Goal: Contribute content: Add original content to the website for others to see

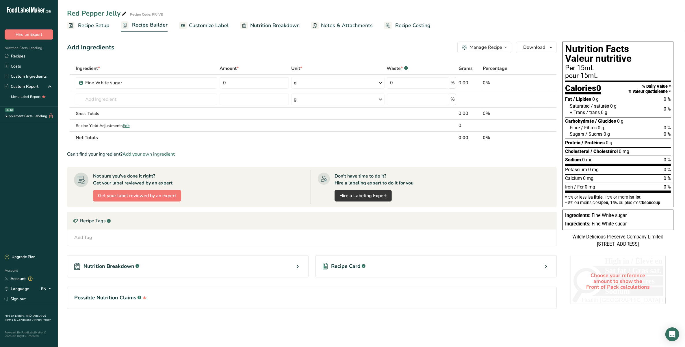
click at [63, 145] on section "Add Ingredients Manage Recipe Delete Recipe Duplicate Recipe Scale Recipe Save …" at bounding box center [371, 183] width 627 height 307
click at [256, 80] on input "0" at bounding box center [254, 83] width 70 height 12
type input "52.26"
click at [196, 97] on div "Ingredient * Amount * Unit * Waste * .a-a{fill:#347362;}.b-a{fill:#fff;} Grams …" at bounding box center [311, 102] width 489 height 81
type input "Fine white sugar"
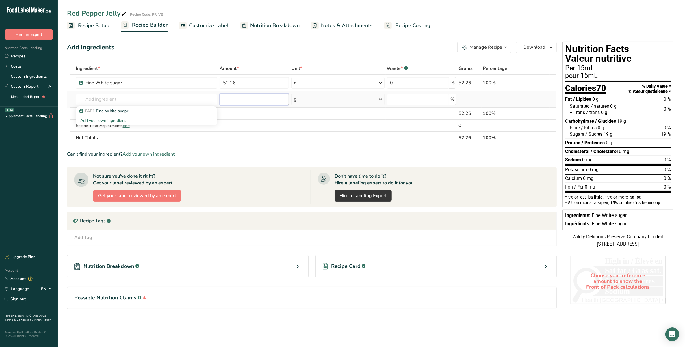
click at [237, 104] on input "number" at bounding box center [254, 100] width 70 height 12
type input "1.63"
click at [146, 102] on input "text" at bounding box center [147, 100] width 142 height 12
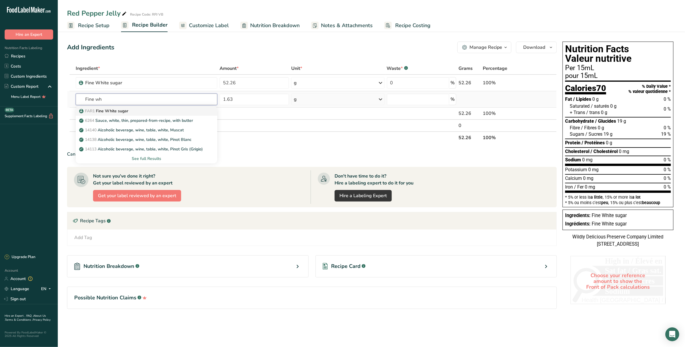
type input "Fine wh"
click at [99, 110] on p "FAR1 Fine White sugar" at bounding box center [104, 111] width 48 height 6
type input "Fine White sugar"
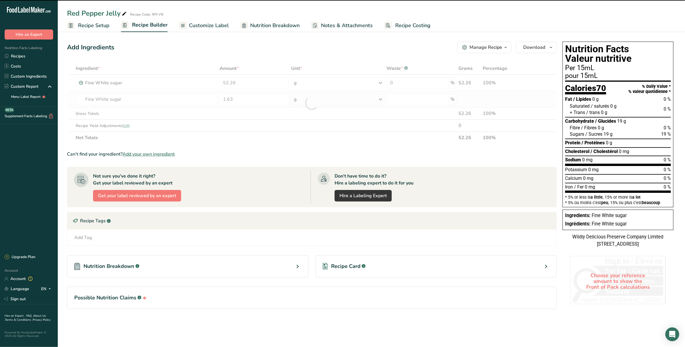
type input "0"
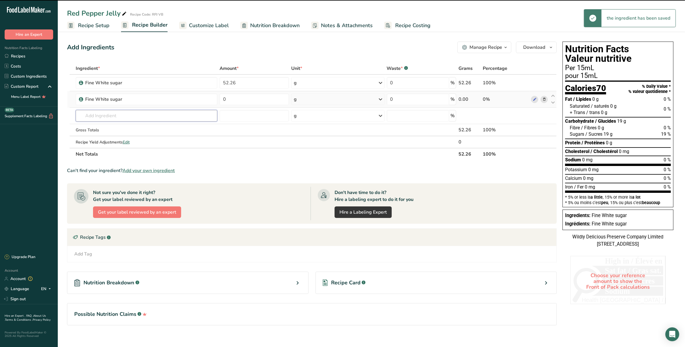
click at [99, 110] on input "text" at bounding box center [147, 116] width 142 height 12
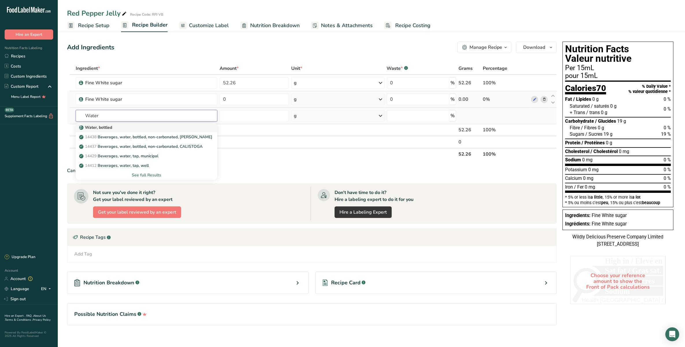
type input "Water"
click at [118, 123] on link "Water, bottled" at bounding box center [147, 128] width 142 height 10
type input "Water, bottled"
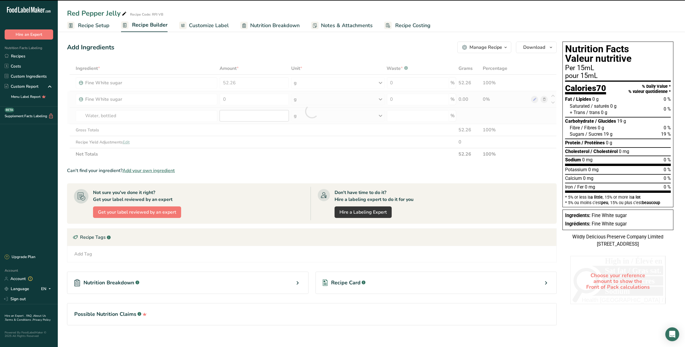
type input "0"
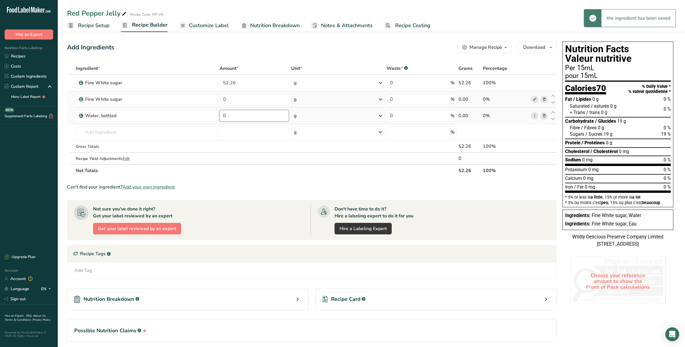
click at [223, 116] on input "0" at bounding box center [254, 116] width 70 height 12
click at [228, 119] on input "2161" at bounding box center [254, 116] width 70 height 12
type input "21.61"
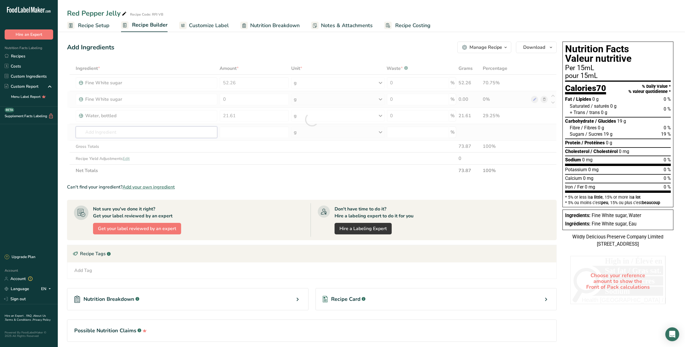
click at [150, 133] on div "Ingredient * Amount * Unit * Waste * .a-a{fill:#347362;}.b-a{fill:#fff;} Grams …" at bounding box center [311, 119] width 489 height 114
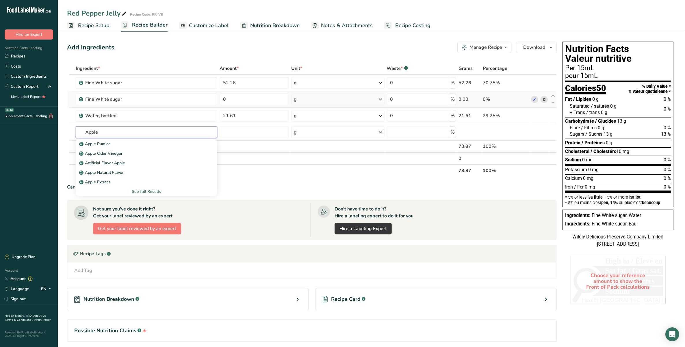
type input "Apple"
click at [125, 152] on div "Apple Cider Vinegar" at bounding box center [141, 153] width 123 height 6
type input "Apple Cider Vinegar"
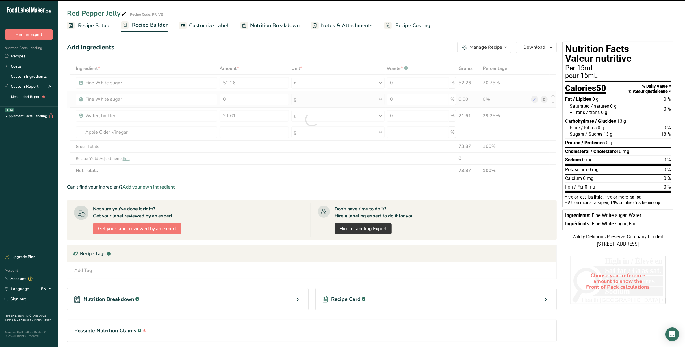
type input "0"
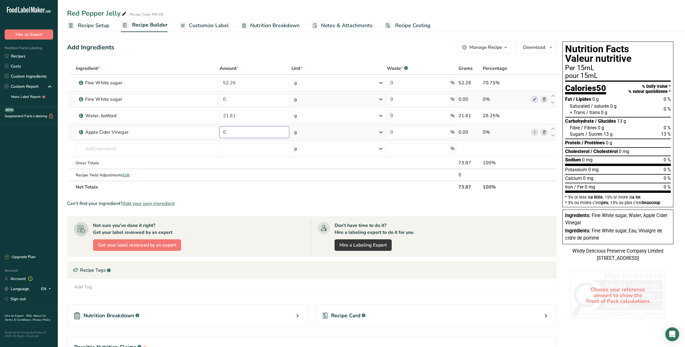
click at [259, 132] on input "0" at bounding box center [254, 132] width 70 height 12
type input "8.03"
click at [163, 149] on div "Ingredient * Amount * Unit * Waste * .a-a{fill:#347362;}.b-a{fill:#fff;} Grams …" at bounding box center [311, 127] width 489 height 131
click at [257, 87] on input "52.26" at bounding box center [254, 83] width 70 height 12
drag, startPoint x: 250, startPoint y: 87, endPoint x: 214, endPoint y: 81, distance: 36.6
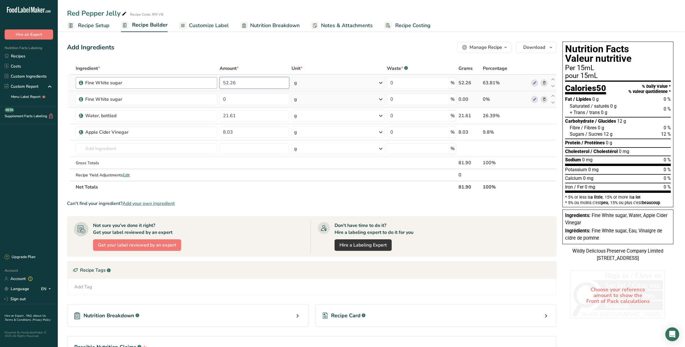
click at [214, 81] on tr "Fine White sugar 52.26 g Weight Units g kg mg See more Volume Units l mL fl oz …" at bounding box center [311, 83] width 489 height 16
type input "53.89"
click at [542, 99] on div "Ingredient * Amount * Unit * Waste * .a-a{fill:#347362;}.b-a{fill:#fff;} Grams …" at bounding box center [311, 127] width 489 height 131
click at [544, 100] on icon at bounding box center [544, 99] width 4 height 6
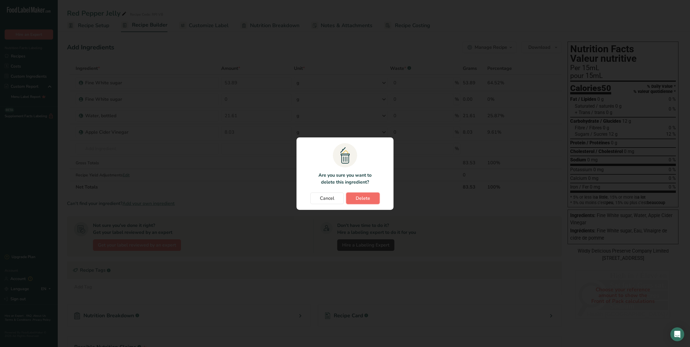
click at [372, 198] on button "Delete" at bounding box center [362, 199] width 33 height 12
type input "21.61"
type input "8.03"
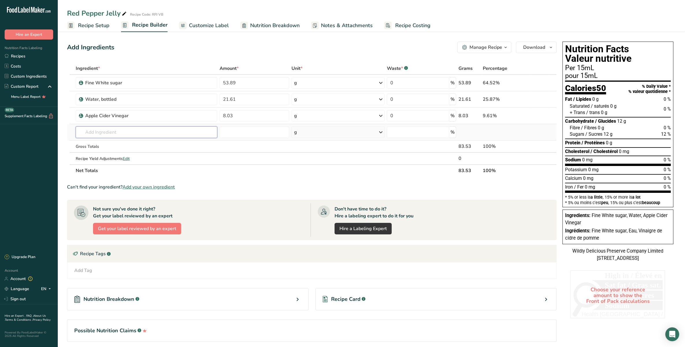
click at [155, 134] on input "text" at bounding box center [147, 132] width 142 height 12
type input "D"
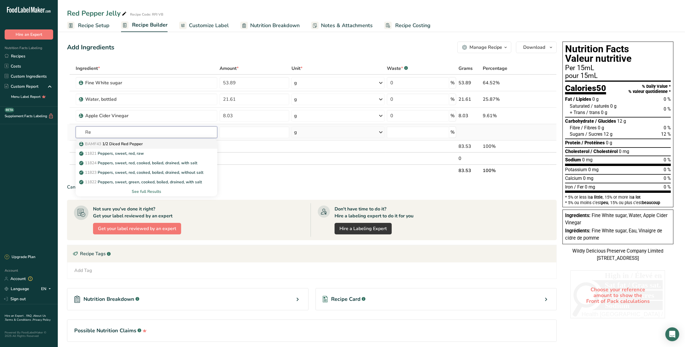
type input "R"
type input "aoda1"
click at [150, 189] on div "See full Results" at bounding box center [146, 192] width 133 height 6
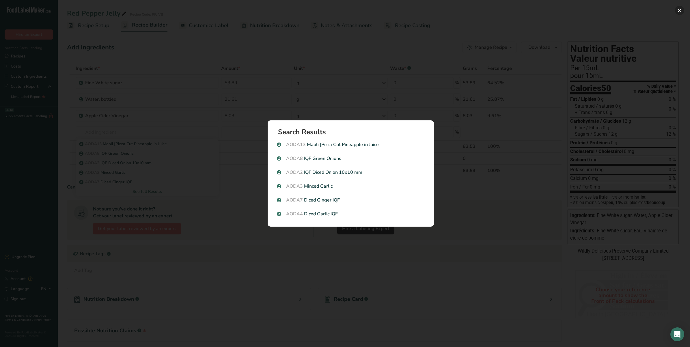
click at [680, 9] on button "Search results modal" at bounding box center [679, 10] width 9 height 9
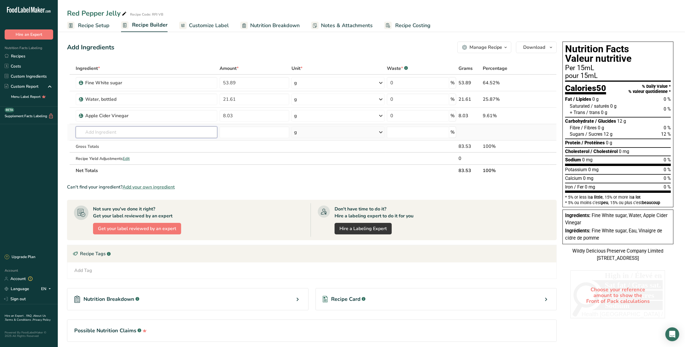
click at [166, 134] on input "text" at bounding box center [147, 132] width 142 height 12
click at [78, 134] on input "text" at bounding box center [147, 132] width 142 height 12
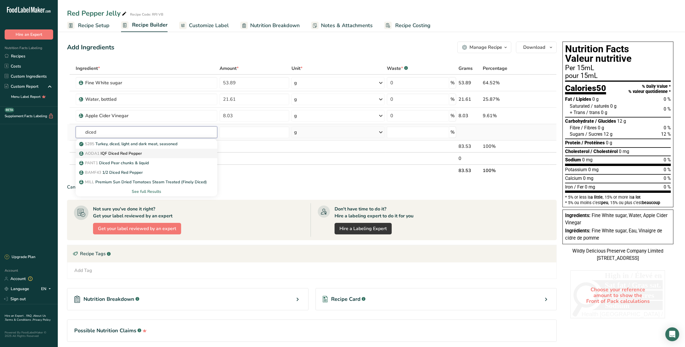
type input "diced"
click at [99, 154] on span "AODA1" at bounding box center [92, 153] width 14 height 5
type input "IQF Diced Red Pepper"
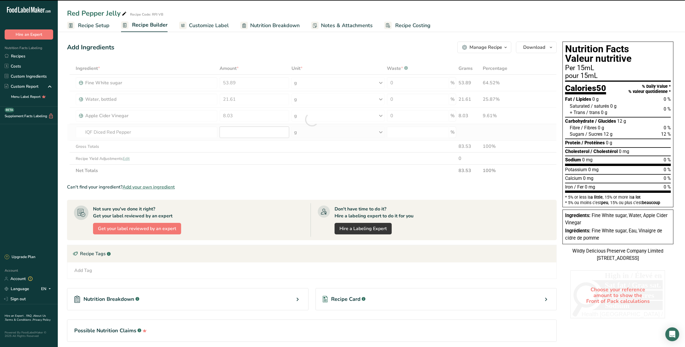
type input "0"
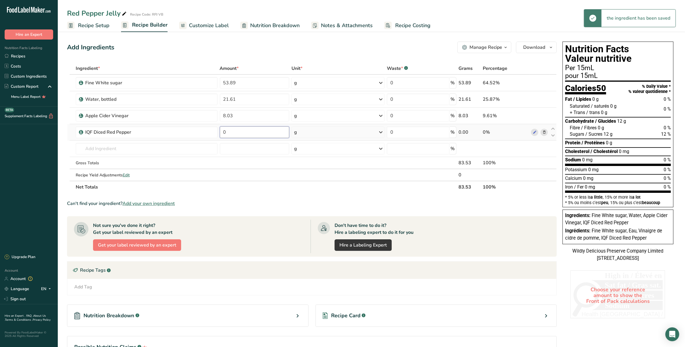
click at [232, 132] on input "0" at bounding box center [254, 132] width 69 height 12
click at [266, 136] on input "0" at bounding box center [254, 132] width 69 height 12
type input "7.78"
click at [200, 157] on div "Ingredient * Amount * Unit * Waste * .a-a{fill:#347362;}.b-a{fill:#fff;} Grams …" at bounding box center [311, 127] width 489 height 131
click at [200, 152] on input "text" at bounding box center [147, 149] width 142 height 12
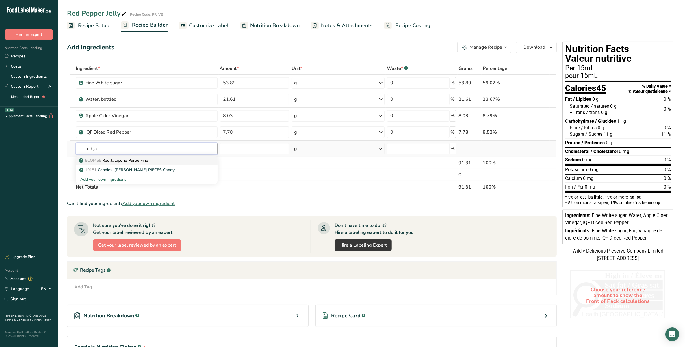
type input "red ja"
click at [170, 160] on div "ECOM55 Red Jalapeno Puree Fine" at bounding box center [141, 160] width 123 height 6
type input "Red Jalapeno Puree Fine"
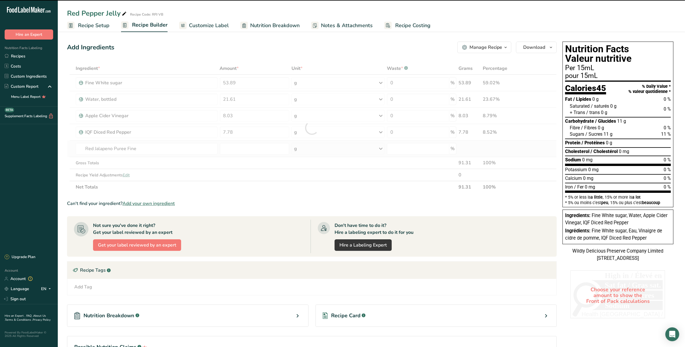
type input "0"
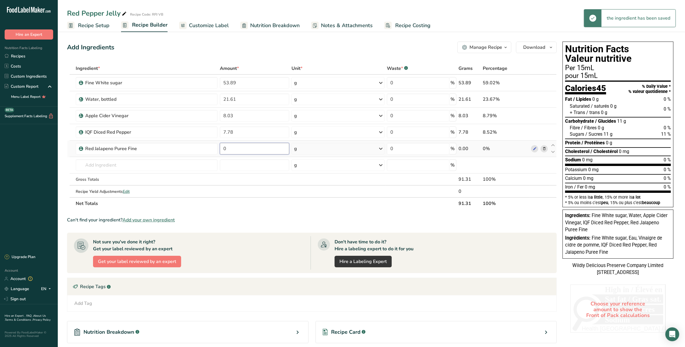
click at [234, 146] on input "0" at bounding box center [254, 149] width 69 height 12
type input "2.22"
click at [167, 164] on div "Ingredient * Amount * Unit * Waste * .a-a{fill:#347362;}.b-a{fill:#fff;} Grams …" at bounding box center [311, 135] width 489 height 147
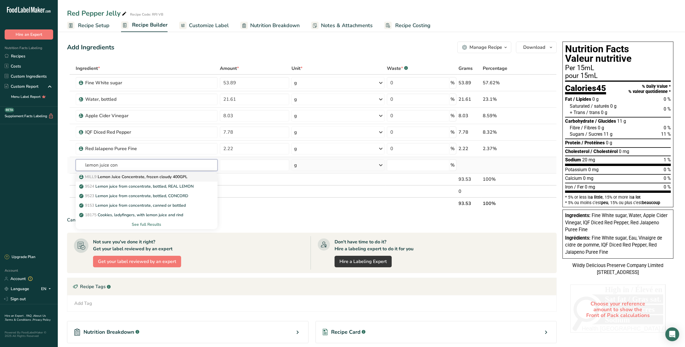
type input "lemon juice con"
click at [184, 178] on p "MILL9 Lemon Juice Concentrate, frozen cloudy 400GPL" at bounding box center [133, 177] width 107 height 6
type input "Lemon Juice Concentrate, frozen cloudy 400GPL"
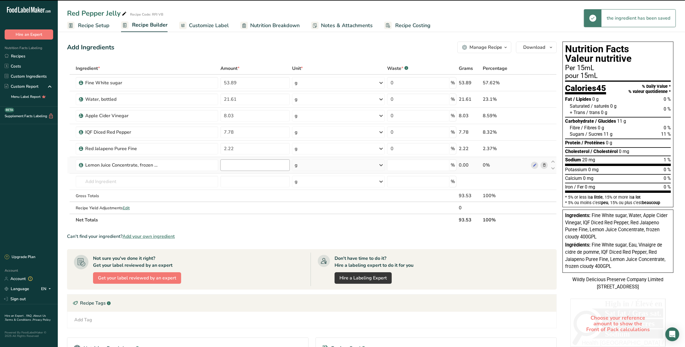
type input "0"
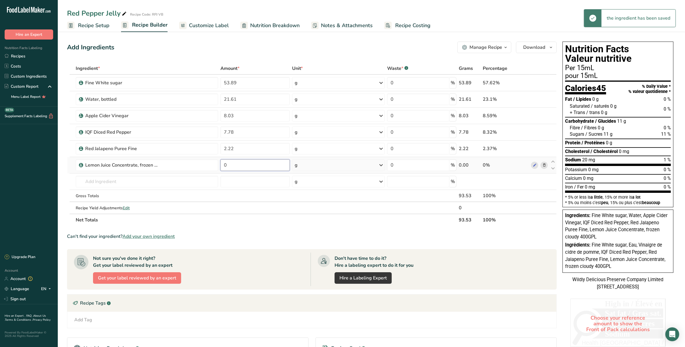
click at [235, 167] on input "0" at bounding box center [254, 165] width 69 height 12
type input "0.56"
click at [115, 180] on div "Ingredient * Amount * Unit * Waste * .a-a{fill:#347362;}.b-a{fill:#fff;} Grams …" at bounding box center [311, 144] width 489 height 164
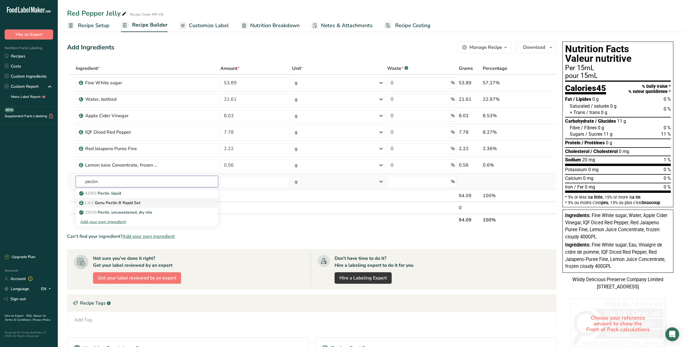
type input "pectin"
click at [135, 201] on p "L.V.1 Genu Pectin B Rapid Set" at bounding box center [110, 203] width 60 height 6
type input "Genu Pectin B Rapid Set"
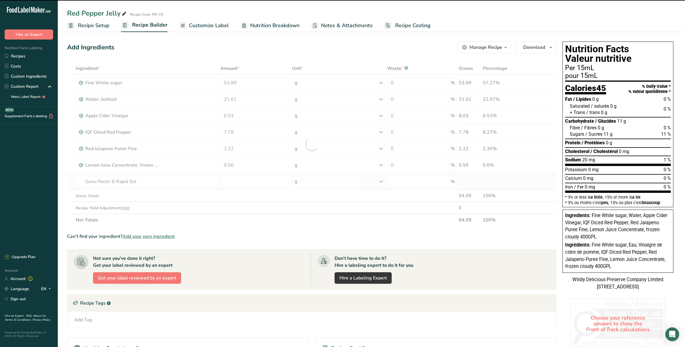
type input "0"
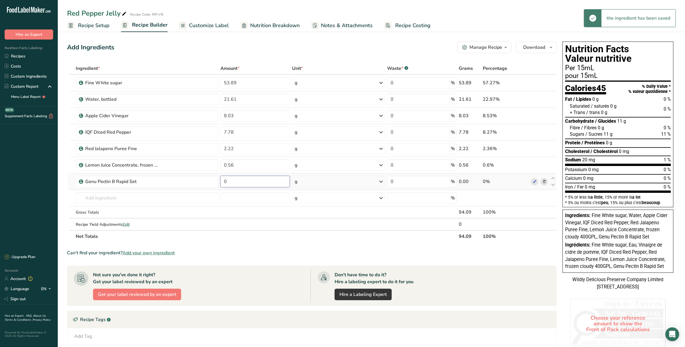
click at [237, 181] on input "0" at bounding box center [254, 182] width 69 height 12
type input "0.23"
click at [100, 199] on div "Ingredient * Amount * Unit * Waste * .a-a{fill:#347362;}.b-a{fill:#fff;} Grams …" at bounding box center [311, 152] width 489 height 180
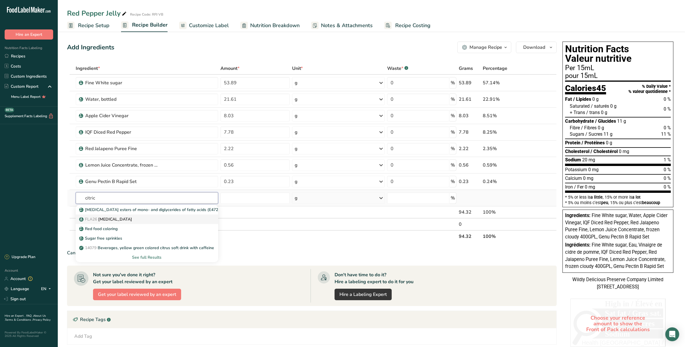
type input "citric"
click at [108, 218] on p "FLA26 [MEDICAL_DATA]" at bounding box center [106, 219] width 52 height 6
type input "[MEDICAL_DATA]"
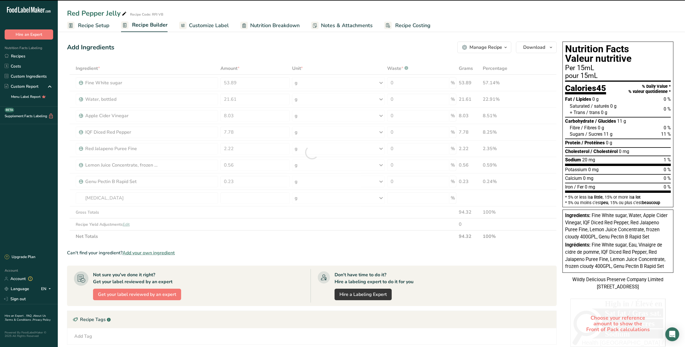
type input "0"
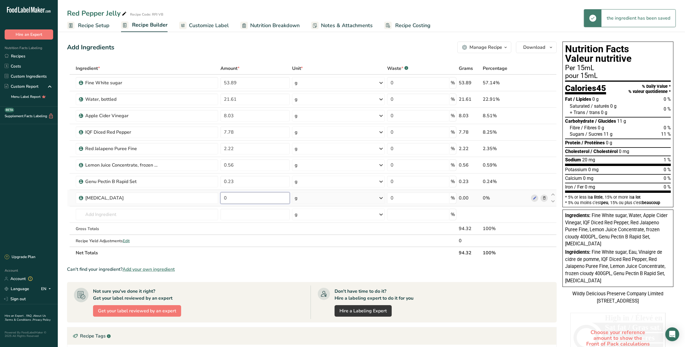
click at [275, 196] on input "0" at bounding box center [254, 198] width 69 height 12
type input "0.11"
click at [245, 83] on div "Ingredient * Amount * Unit * Waste * .a-a{fill:#347362;}.b-a{fill:#fff;} Grams …" at bounding box center [311, 160] width 489 height 197
click at [229, 81] on input "53.89" at bounding box center [254, 83] width 69 height 12
drag, startPoint x: 269, startPoint y: 85, endPoint x: 166, endPoint y: 82, distance: 102.3
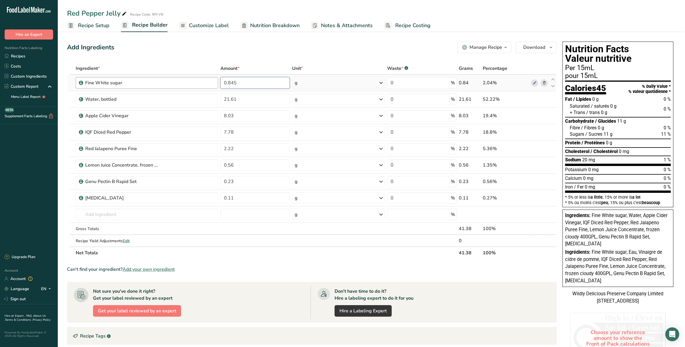
click at [166, 82] on tr "Fine White sugar 0.845 g Weight Units g kg mg See more Volume Units l mL fl oz …" at bounding box center [311, 83] width 489 height 16
click at [256, 65] on div "Ingredient * Amount * Unit * Waste * .a-a{fill:#347362;}.b-a{fill:#fff;} Grams …" at bounding box center [311, 160] width 489 height 197
click at [228, 81] on input "45.89" at bounding box center [254, 83] width 69 height 12
click at [250, 48] on div "Add Ingredients Manage Recipe Delete Recipe Duplicate Recipe Scale Recipe Save …" at bounding box center [311, 48] width 489 height 12
drag, startPoint x: 227, startPoint y: 84, endPoint x: 228, endPoint y: 87, distance: 3.4
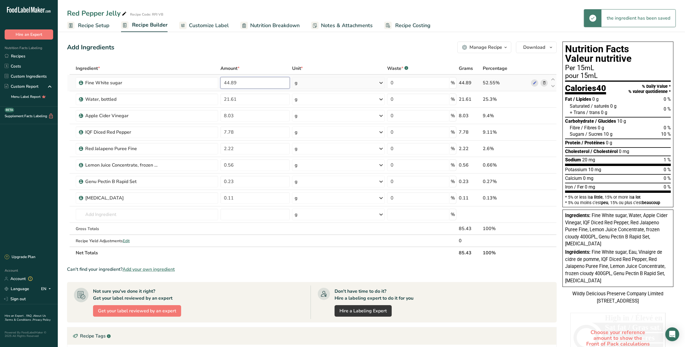
click at [227, 84] on input "44.89" at bounding box center [254, 83] width 69 height 12
drag, startPoint x: 228, startPoint y: 84, endPoint x: 230, endPoint y: 88, distance: 5.0
click at [228, 84] on input "44.89" at bounding box center [254, 83] width 69 height 12
type input "40.89"
click at [248, 61] on div "Add Ingredients Manage Recipe Delete Recipe Duplicate Recipe Scale Recipe Save …" at bounding box center [313, 240] width 493 height 403
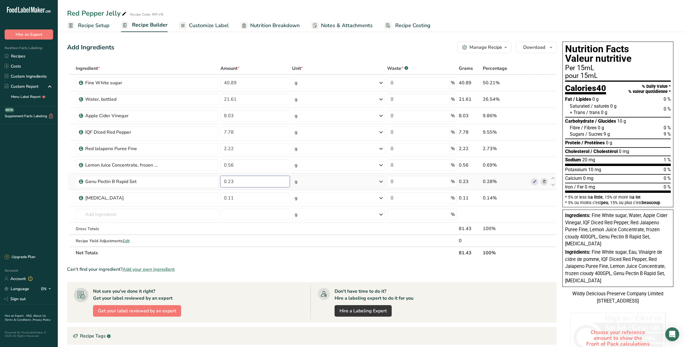
click at [249, 180] on input "0.23" at bounding box center [254, 182] width 69 height 12
type input "0.25"
click at [254, 51] on div "Add Ingredients Manage Recipe Delete Recipe Duplicate Recipe Scale Recipe Save …" at bounding box center [311, 48] width 489 height 12
click at [227, 83] on input "40.89" at bounding box center [254, 83] width 69 height 12
click at [230, 83] on input "40.89" at bounding box center [254, 83] width 69 height 12
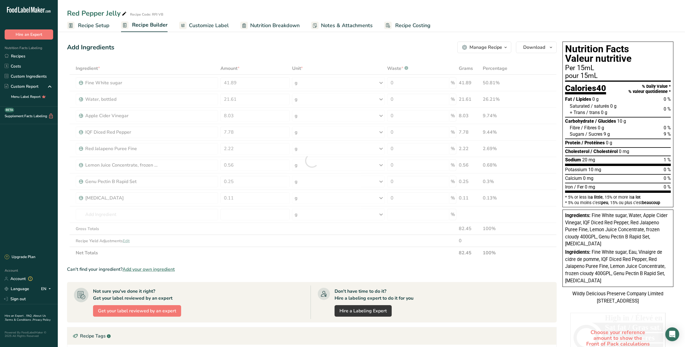
click at [247, 54] on div "Add Ingredients Manage Recipe Delete Recipe Duplicate Recipe Scale Recipe Save …" at bounding box center [313, 240] width 493 height 403
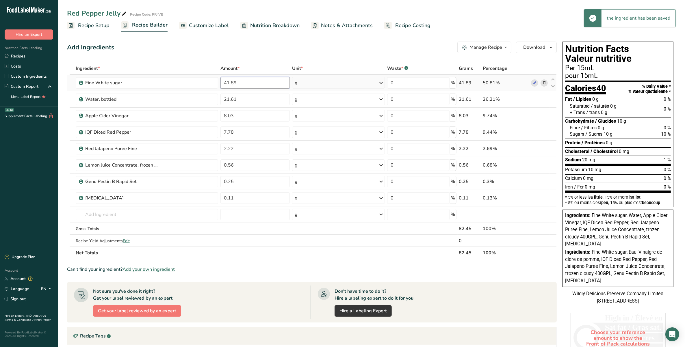
click at [230, 81] on input "41.89" at bounding box center [254, 83] width 69 height 12
click at [228, 84] on input "41.89" at bounding box center [254, 83] width 69 height 12
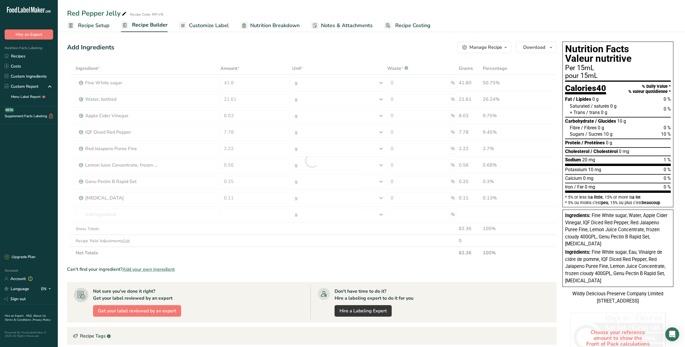
click at [240, 57] on div "Add Ingredients Manage Recipe Delete Recipe Duplicate Recipe Scale Recipe Save …" at bounding box center [313, 240] width 493 height 403
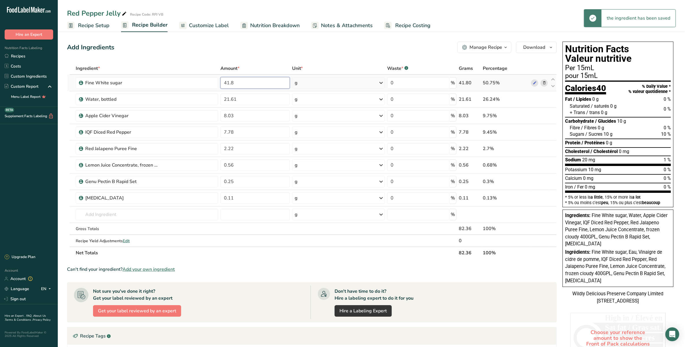
click at [239, 80] on input "41.8" at bounding box center [254, 83] width 69 height 12
type input "41.0"
click at [248, 59] on div "Add Ingredients Manage Recipe Delete Recipe Duplicate Recipe Scale Recipe Save …" at bounding box center [313, 240] width 493 height 403
click at [257, 62] on table "Ingredient * Amount * Unit * Waste * .a-a{fill:#347362;}.b-a{fill:#fff;} Grams …" at bounding box center [311, 160] width 489 height 197
drag, startPoint x: 257, startPoint y: 62, endPoint x: 247, endPoint y: 53, distance: 13.5
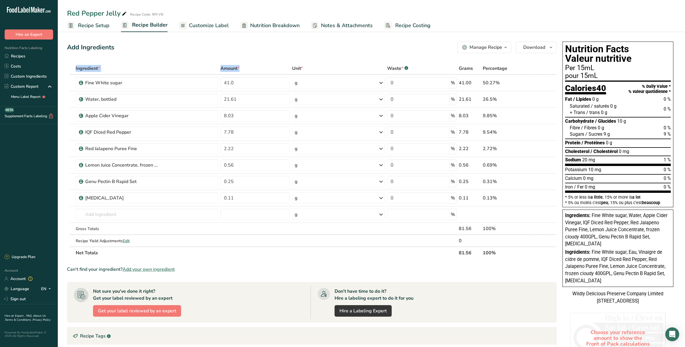
click at [247, 53] on div "Add Ingredients Manage Recipe Delete Recipe Duplicate Recipe Scale Recipe Save …" at bounding box center [313, 240] width 493 height 403
click at [258, 180] on input "0.25" at bounding box center [254, 182] width 69 height 12
type input "0.3"
click at [234, 84] on div "Ingredient * Amount * Unit * Waste * .a-a{fill:#347362;}.b-a{fill:#fff;} Grams …" at bounding box center [311, 160] width 489 height 197
type input "41.1"
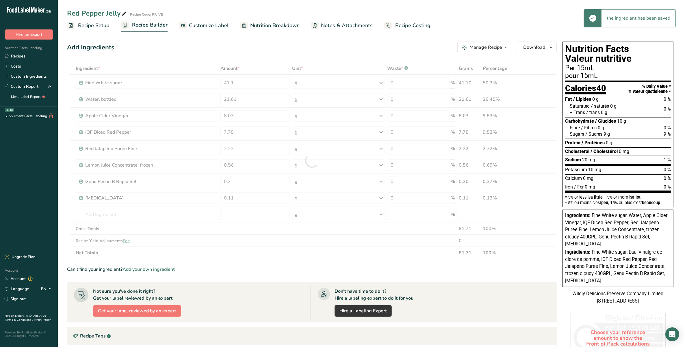
click at [355, 56] on div "Add Ingredients Manage Recipe Delete Recipe Duplicate Recipe Scale Recipe Save …" at bounding box center [313, 240] width 493 height 403
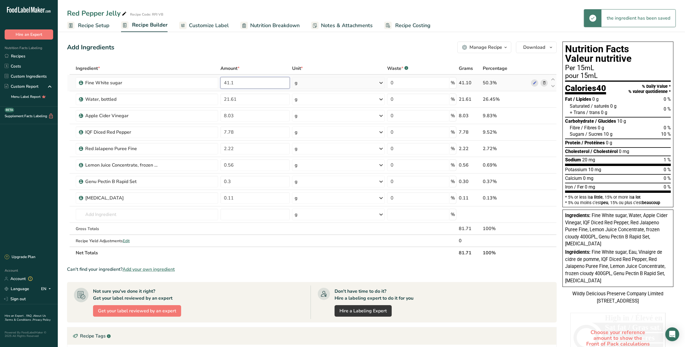
click at [246, 80] on input "41.1" at bounding box center [254, 83] width 69 height 12
click at [228, 83] on input "41.1" at bounding box center [254, 83] width 69 height 12
click at [228, 84] on input "41.1" at bounding box center [254, 83] width 69 height 12
click at [215, 61] on div "Add Ingredients Manage Recipe Delete Recipe Duplicate Recipe Scale Recipe Save …" at bounding box center [313, 240] width 493 height 403
click at [110, 210] on input "text" at bounding box center [147, 215] width 142 height 12
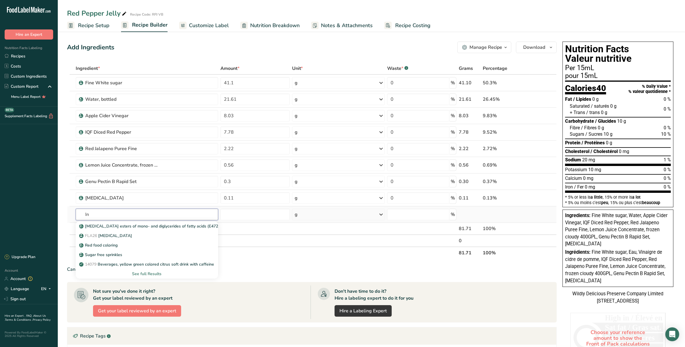
type input "I"
type input "medium invert sug"
click at [122, 228] on p "[PERSON_NAME] 11 Medium [MEDICAL_DATA]" at bounding box center [127, 226] width 94 height 6
type input "Medium [MEDICAL_DATA]"
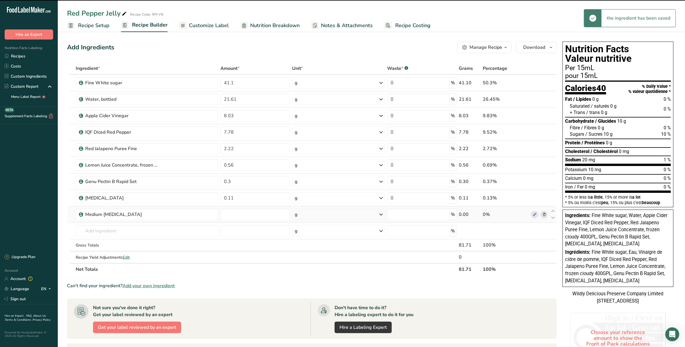
type input "0"
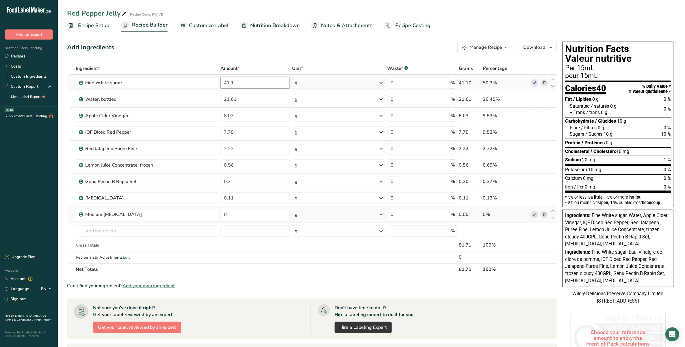
click at [264, 79] on input "41.1" at bounding box center [254, 83] width 69 height 12
click at [228, 81] on input "41.1" at bounding box center [254, 83] width 69 height 12
click at [280, 80] on input "41.1" at bounding box center [254, 83] width 69 height 12
type input "41.0"
click at [267, 58] on div "Add Ingredients Manage Recipe Delete Recipe Duplicate Recipe Scale Recipe Save …" at bounding box center [313, 249] width 493 height 420
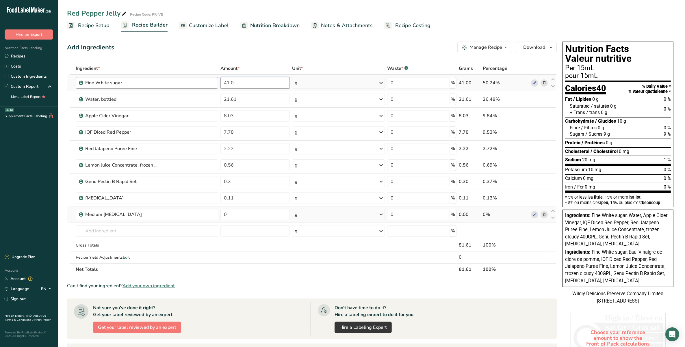
drag, startPoint x: 237, startPoint y: 84, endPoint x: 217, endPoint y: 79, distance: 21.0
click at [217, 79] on tr "Fine White sugar 41.0 g Weight Units g kg mg See more Volume Units l mL fl oz S…" at bounding box center [311, 83] width 489 height 16
click at [226, 86] on input "41.0" at bounding box center [254, 83] width 69 height 12
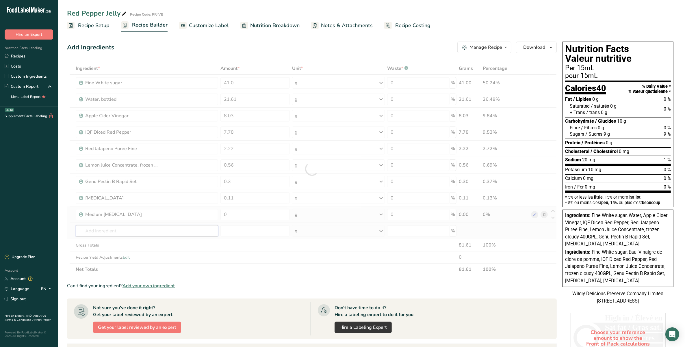
click at [166, 232] on div "Ingredient * Amount * Unit * Waste * .a-a{fill:#347362;}.b-a{fill:#fff;} Grams …" at bounding box center [311, 168] width 489 height 213
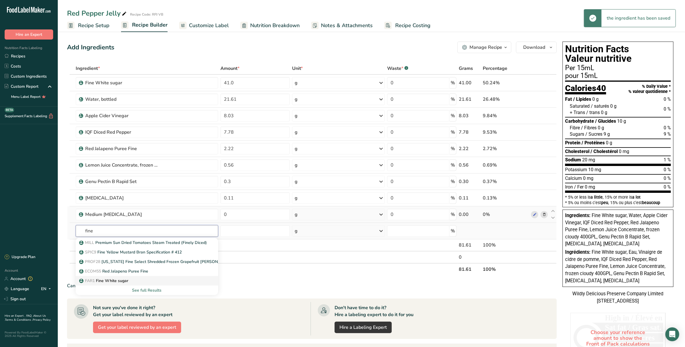
type input "fine"
click at [119, 281] on p "FAR1 Fine White sugar" at bounding box center [104, 281] width 48 height 6
type input "Fine White sugar"
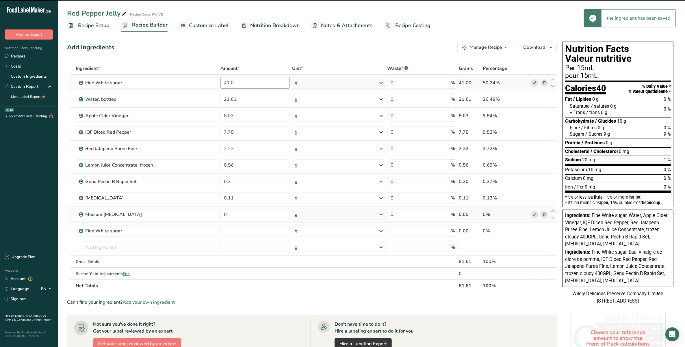
type input "0"
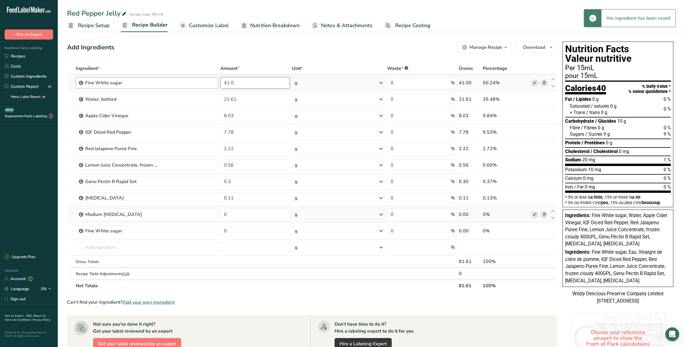
drag, startPoint x: 239, startPoint y: 82, endPoint x: 190, endPoint y: 82, distance: 49.1
click at [190, 82] on tr "Fine White sugar 41.0 g Weight Units g kg mg See more Volume Units l mL fl oz S…" at bounding box center [311, 83] width 489 height 16
type input "1.63"
click at [235, 215] on div "Ingredient * Amount * Unit * Waste * .a-a{fill:#347362;}.b-a{fill:#fff;} Grams …" at bounding box center [311, 177] width 489 height 230
type input "25"
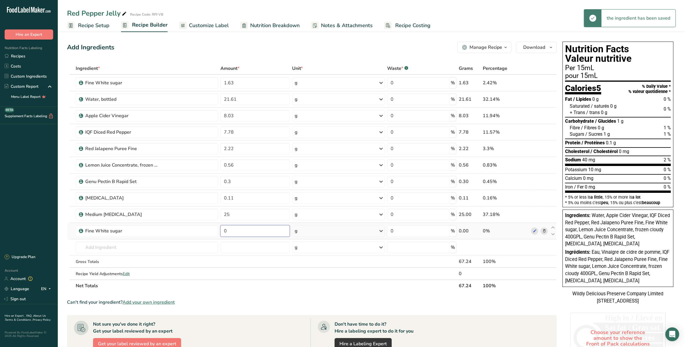
click at [236, 228] on div "Ingredient * Amount * Unit * Waste * .a-a{fill:#347362;}.b-a{fill:#fff;} Grams …" at bounding box center [311, 177] width 489 height 230
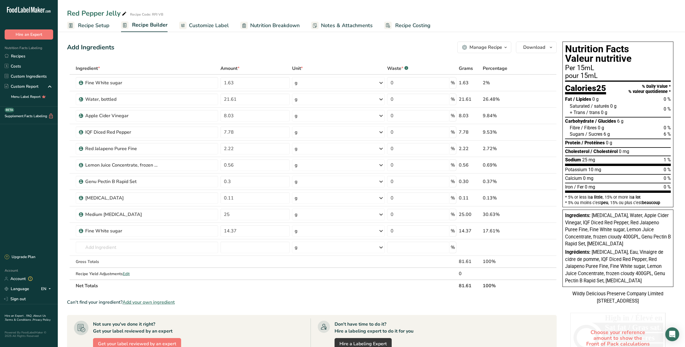
click at [278, 43] on div "Add Ingredients Manage Recipe Delete Recipe Duplicate Recipe Scale Recipe Save …" at bounding box center [311, 48] width 489 height 12
click at [231, 218] on input "25" at bounding box center [254, 215] width 69 height 12
click at [228, 233] on div "Ingredient * Amount * Unit * Waste * .a-a{fill:#347362;}.b-a{fill:#fff;} Grams …" at bounding box center [311, 177] width 489 height 230
click at [259, 50] on div "Add Ingredients Manage Recipe Delete Recipe Duplicate Recipe Scale Recipe Save …" at bounding box center [311, 48] width 489 height 12
click at [230, 228] on input "15.37" at bounding box center [254, 231] width 69 height 12
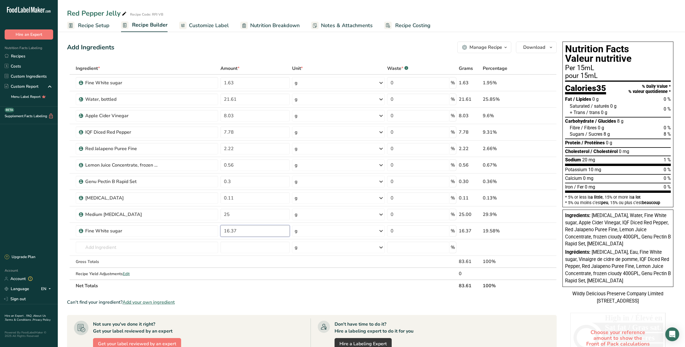
type input "16.37"
click at [245, 48] on div "Add Ingredients Manage Recipe Delete Recipe Duplicate Recipe Scale Recipe Save …" at bounding box center [311, 48] width 489 height 12
click at [228, 217] on input "25" at bounding box center [254, 215] width 69 height 12
type input "26"
click at [310, 40] on div "Add Ingredients Manage Recipe Delete Recipe Duplicate Recipe Scale Recipe Save …" at bounding box center [313, 257] width 493 height 436
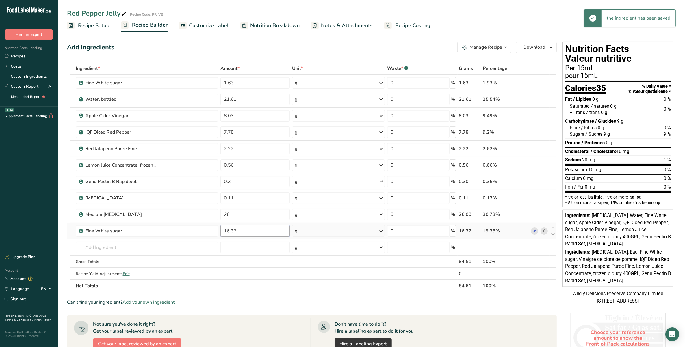
click at [229, 230] on input "16.37" at bounding box center [254, 231] width 69 height 12
type input "17.37"
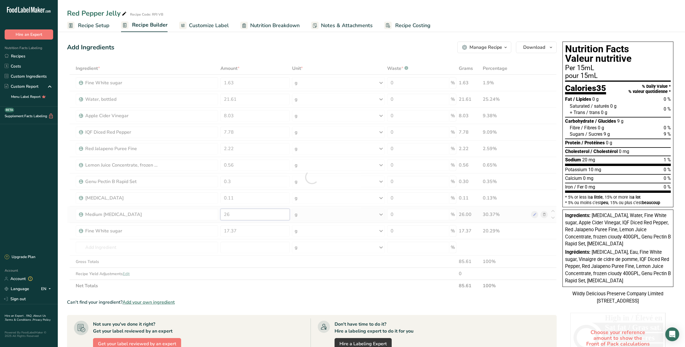
click at [244, 218] on div "Ingredient * Amount * Unit * Waste * .a-a{fill:#347362;}.b-a{fill:#fff;} Grams …" at bounding box center [311, 177] width 489 height 230
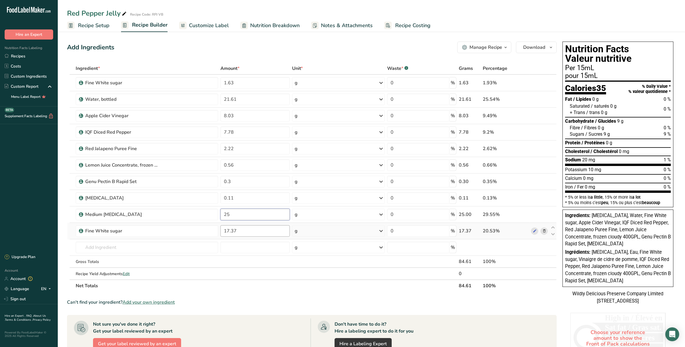
type input "25"
click at [228, 231] on div "Ingredient * Amount * Unit * Waste * .a-a{fill:#347362;}.b-a{fill:#fff;} Grams …" at bounding box center [311, 177] width 489 height 230
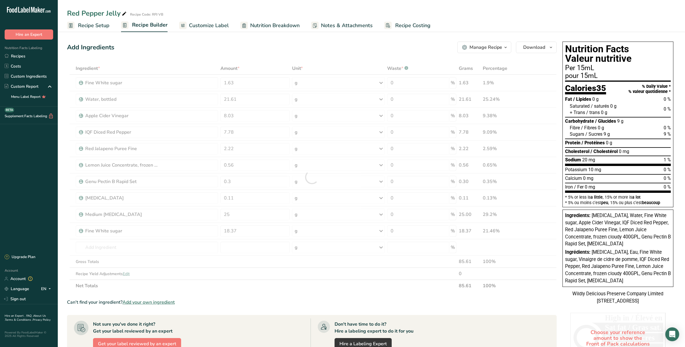
click at [265, 37] on section "Add Ingredients Manage Recipe Delete Recipe Duplicate Recipe Scale Recipe Save …" at bounding box center [371, 257] width 627 height 455
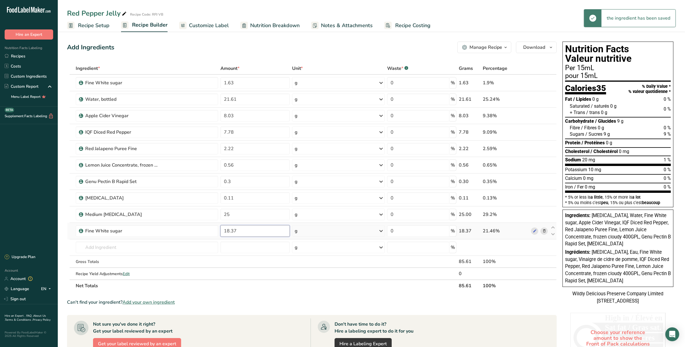
click at [226, 232] on input "18.37" at bounding box center [254, 231] width 69 height 12
click at [269, 43] on div "Add Ingredients Manage Recipe Delete Recipe Duplicate Recipe Scale Recipe Save …" at bounding box center [311, 48] width 489 height 12
click at [229, 232] on input "19.37" at bounding box center [254, 231] width 69 height 12
type input "0"
click at [233, 54] on div "Add Ingredients Manage Recipe Delete Recipe Duplicate Recipe Scale Recipe Save …" at bounding box center [313, 257] width 493 height 436
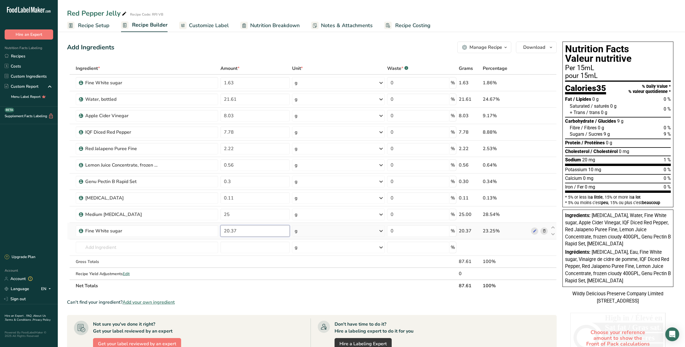
click at [229, 230] on input "20.37" at bounding box center [254, 231] width 69 height 12
click at [275, 48] on div "Add Ingredients Manage Recipe Delete Recipe Duplicate Recipe Scale Recipe Save …" at bounding box center [311, 48] width 489 height 12
click at [226, 229] on input "22.37" at bounding box center [254, 231] width 69 height 12
click at [230, 232] on input "22.37" at bounding box center [254, 231] width 69 height 12
type input "23.37"
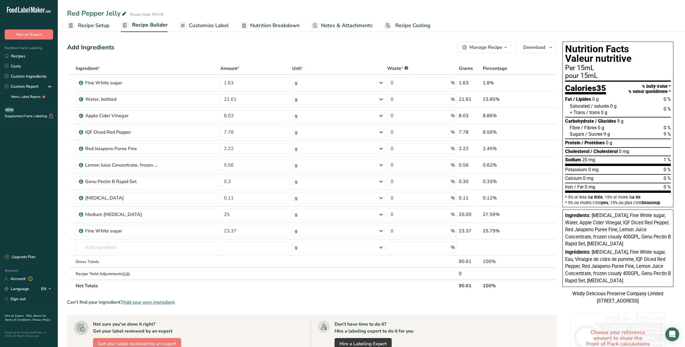
click at [253, 44] on div "Add Ingredients Manage Recipe Delete Recipe Duplicate Recipe Scale Recipe Save …" at bounding box center [311, 48] width 489 height 12
drag, startPoint x: 228, startPoint y: 230, endPoint x: 243, endPoint y: 271, distance: 44.6
click at [228, 230] on input "23.37" at bounding box center [254, 231] width 69 height 12
click at [238, 180] on div "Ingredient * Amount * Unit * Waste * .a-a{fill:#347362;}.b-a{fill:#fff;} Grams …" at bounding box center [311, 177] width 489 height 230
type input "0.30"
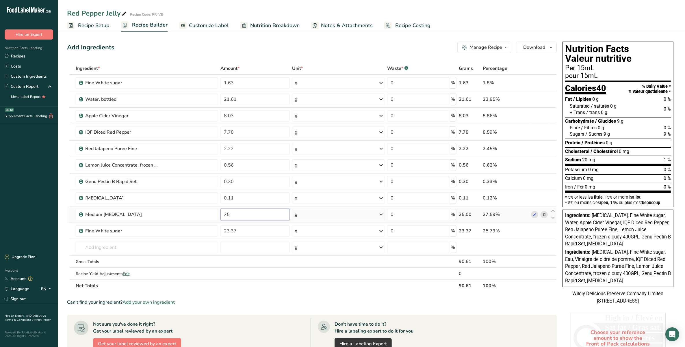
click at [255, 217] on div "Ingredient * Amount * Unit * Waste * .a-a{fill:#347362;}.b-a{fill:#fff;} Grams …" at bounding box center [311, 177] width 489 height 230
type input "22"
click at [228, 230] on div "Ingredient * Amount * Unit * Waste * .a-a{fill:#347362;}.b-a{fill:#fff;} Grams …" at bounding box center [311, 177] width 489 height 230
drag, startPoint x: 178, startPoint y: 229, endPoint x: 139, endPoint y: 233, distance: 39.5
click at [139, 233] on tr "Fine White sugar 0.372537 g Weight Units g kg mg See more Volume Units l mL fl …" at bounding box center [311, 231] width 489 height 16
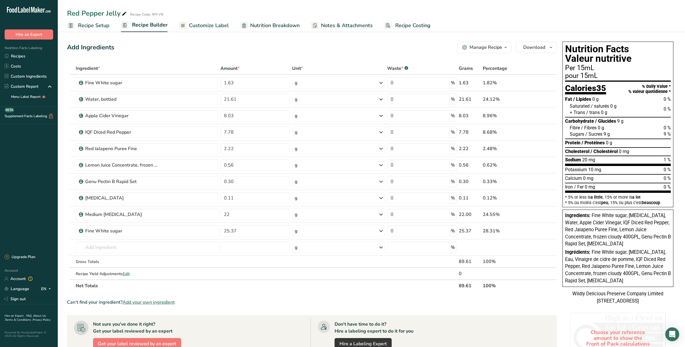
click at [247, 48] on div "Add Ingredients Manage Recipe Delete Recipe Duplicate Recipe Scale Recipe Save …" at bounding box center [311, 48] width 489 height 12
click at [229, 232] on input "25.37" at bounding box center [254, 231] width 69 height 12
type input "27.37"
click at [221, 62] on div "Ingredient * Amount * Unit * Waste * .a-a{fill:#347362;}.b-a{fill:#fff;} Grams …" at bounding box center [311, 177] width 489 height 230
click at [230, 219] on input "22" at bounding box center [254, 215] width 69 height 12
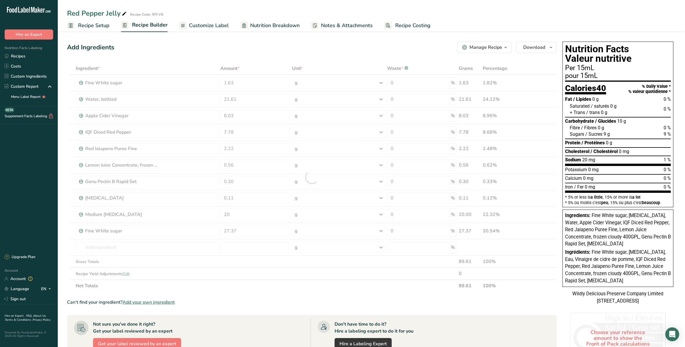
click at [260, 41] on div "Add Ingredients Manage Recipe Delete Recipe Duplicate Recipe Scale Recipe Save …" at bounding box center [313, 257] width 493 height 436
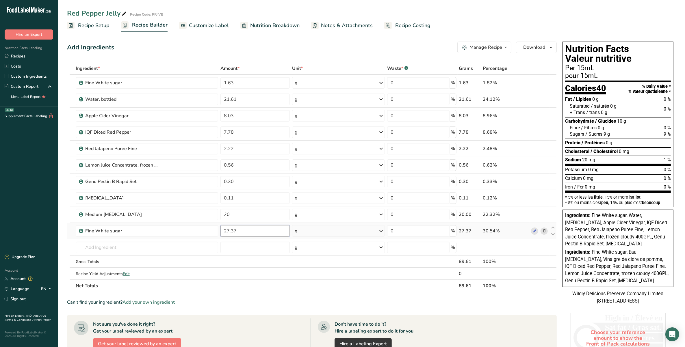
click at [229, 230] on input "27.37" at bounding box center [254, 231] width 69 height 12
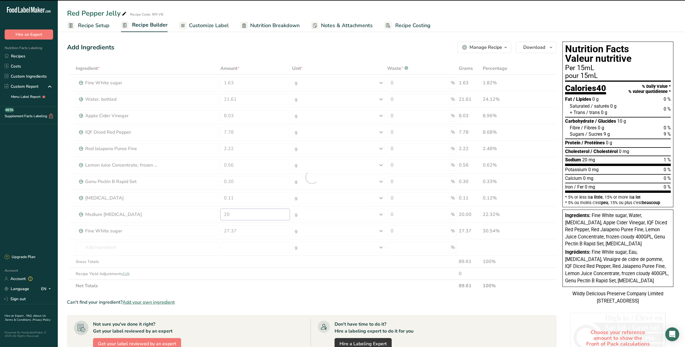
drag, startPoint x: 236, startPoint y: 214, endPoint x: 221, endPoint y: 212, distance: 14.7
click at [221, 212] on input "20" at bounding box center [254, 215] width 69 height 12
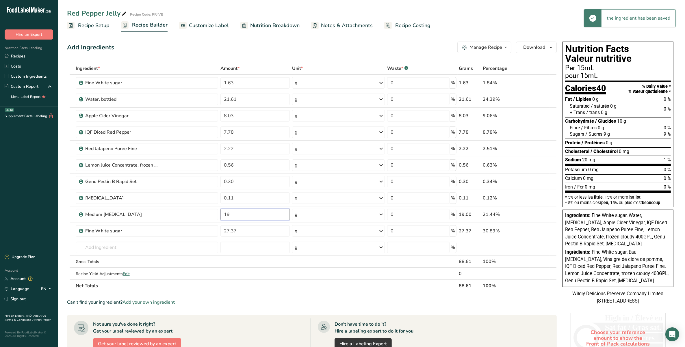
type input "19"
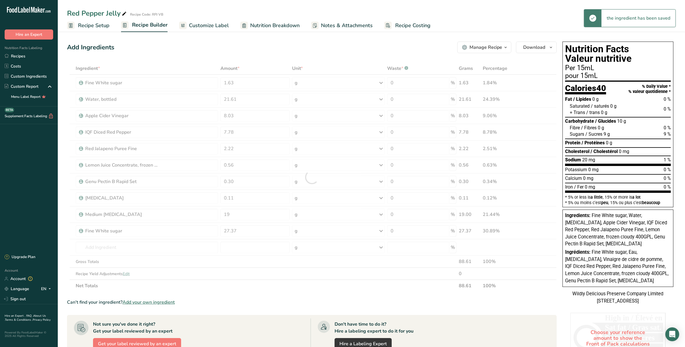
click at [263, 61] on div "Add Ingredients Manage Recipe Delete Recipe Duplicate Recipe Scale Recipe Save …" at bounding box center [313, 257] width 493 height 436
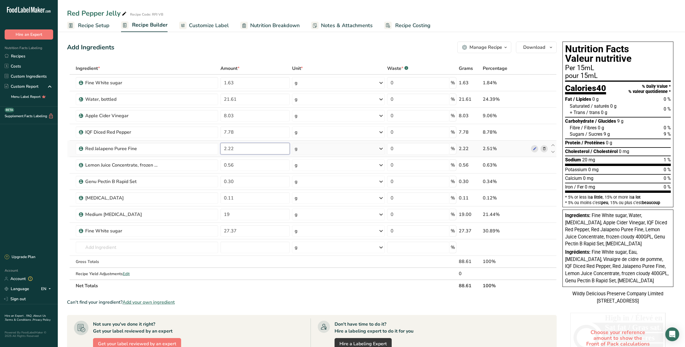
click at [227, 148] on input "2.22" at bounding box center [254, 149] width 69 height 12
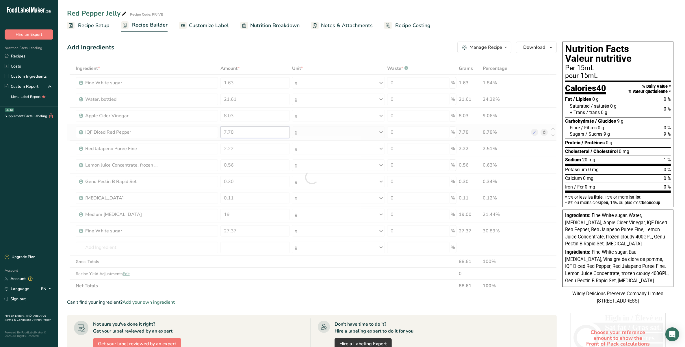
click at [226, 132] on div "Ingredient * Amount * Unit * Waste * .a-a{fill:#347362;}.b-a{fill:#fff;} Grams …" at bounding box center [311, 177] width 489 height 230
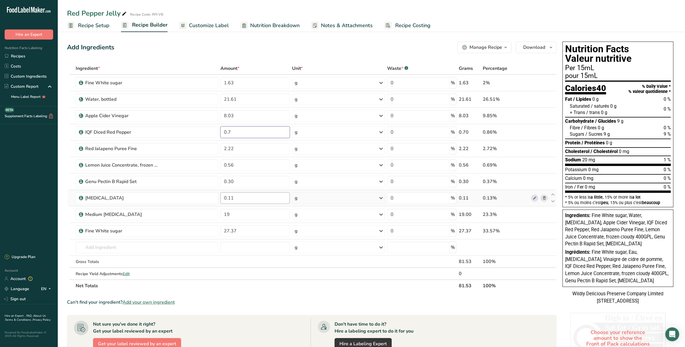
type input "0"
type input "9"
type input "8.78"
click at [225, 149] on div "Ingredient * Amount * Unit * Waste * .a-a{fill:#347362;}.b-a{fill:#fff;} Grams …" at bounding box center [311, 177] width 489 height 230
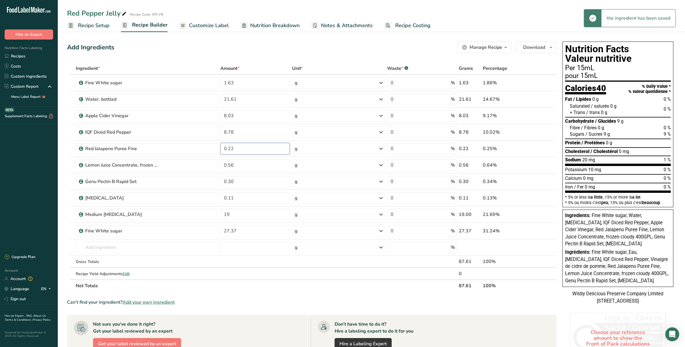
type input "0.223"
drag, startPoint x: 241, startPoint y: 145, endPoint x: 213, endPoint y: 147, distance: 28.7
click at [213, 147] on tr "Red Jalapeno Puree Fine 0.223 g Weight Units g kg mg See more Volume Units l mL…" at bounding box center [311, 149] width 489 height 16
type input "3.22"
click at [231, 164] on div "Ingredient * Amount * Unit * Waste * .a-a{fill:#347362;}.b-a{fill:#fff;} Grams …" at bounding box center [311, 177] width 489 height 230
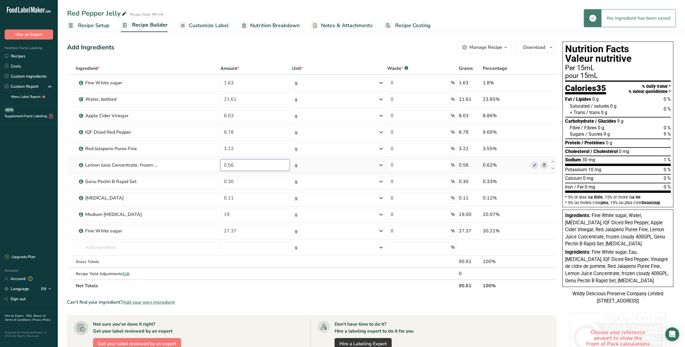
click at [233, 165] on input "0.56" at bounding box center [254, 165] width 69 height 12
click at [224, 82] on div "Ingredient * Amount * Unit * Waste * .a-a{fill:#347362;}.b-a{fill:#fff;} Grams …" at bounding box center [311, 177] width 489 height 230
drag, startPoint x: 255, startPoint y: 79, endPoint x: 165, endPoint y: 76, distance: 89.3
click at [165, 76] on tr "Fine White sugar 0.632 g Weight Units g kg mg See more Volume Units l mL fl oz …" at bounding box center [311, 83] width 489 height 16
type input "2"
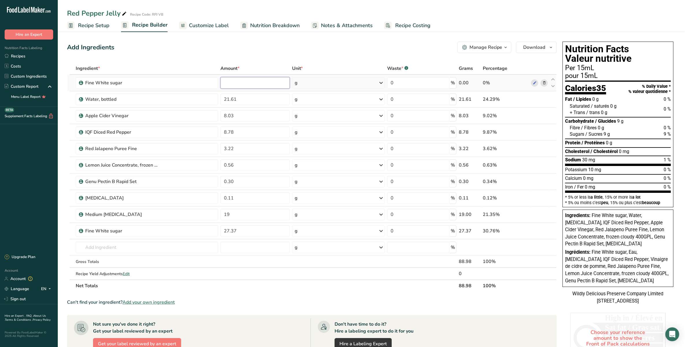
type input "1"
type input "2.63"
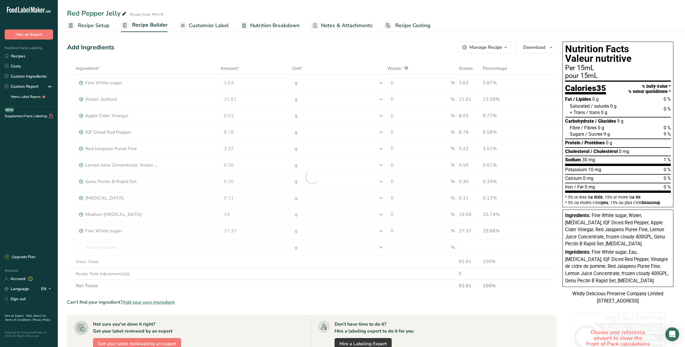
click at [169, 68] on div "Ingredient * Amount * Unit * Waste * .a-a{fill:#347362;}.b-a{fill:#fff;} Grams …" at bounding box center [311, 177] width 489 height 230
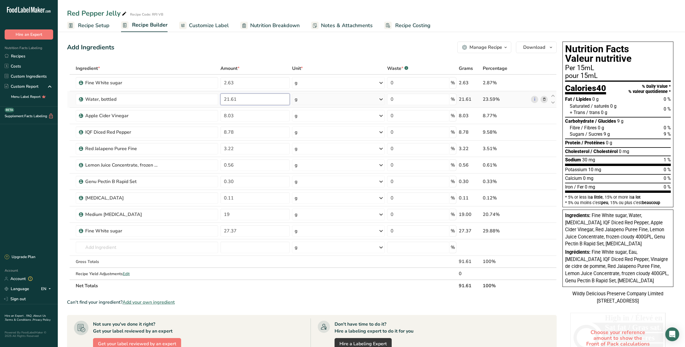
click at [228, 98] on input "21.61" at bounding box center [254, 100] width 69 height 12
type input "23.61"
click at [243, 39] on div "Add Ingredients Manage Recipe Delete Recipe Duplicate Recipe Scale Recipe Save …" at bounding box center [313, 257] width 493 height 436
click at [227, 116] on input "8.03" at bounding box center [254, 116] width 69 height 12
click at [226, 228] on div "Ingredient * Amount * Unit * Waste * .a-a{fill:#347362;}.b-a{fill:#fff;} Grams …" at bounding box center [311, 177] width 489 height 230
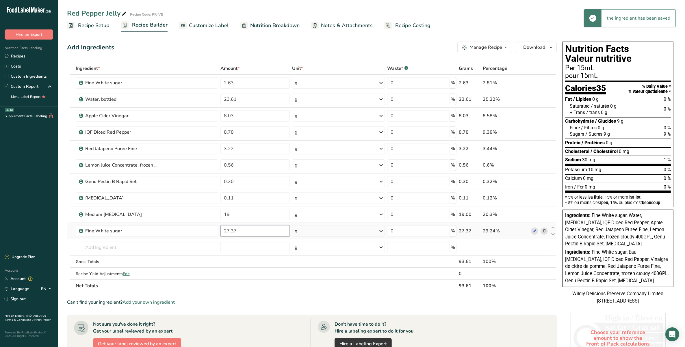
click at [228, 231] on input "27.37" at bounding box center [254, 231] width 69 height 12
click at [241, 257] on div "Ingredient * Amount * Unit * Waste * .a-a{fill:#347362;}.b-a{fill:#fff;} Grams …" at bounding box center [311, 177] width 489 height 230
drag, startPoint x: 230, startPoint y: 230, endPoint x: 232, endPoint y: 234, distance: 4.5
click at [230, 230] on input "28.37" at bounding box center [254, 231] width 69 height 12
click at [258, 267] on div "Ingredient * Amount * Unit * Waste * .a-a{fill:#347362;}.b-a{fill:#fff;} Grams …" at bounding box center [311, 177] width 489 height 230
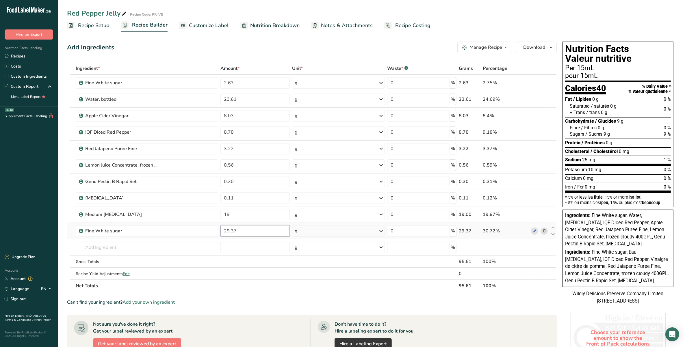
click at [227, 232] on input "29.37" at bounding box center [254, 231] width 69 height 12
type input "0"
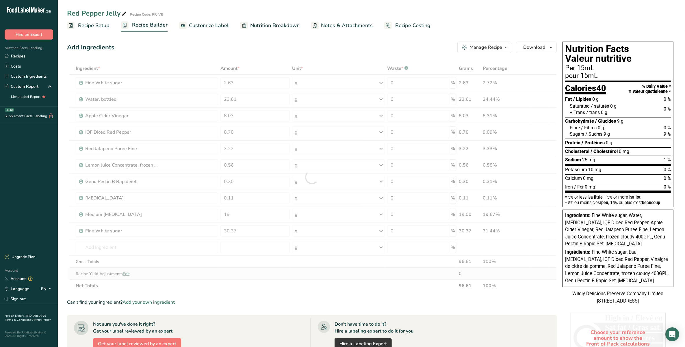
click at [256, 273] on div "Ingredient * Amount * Unit * Waste * .a-a{fill:#347362;}.b-a{fill:#fff;} Grams …" at bounding box center [311, 177] width 489 height 230
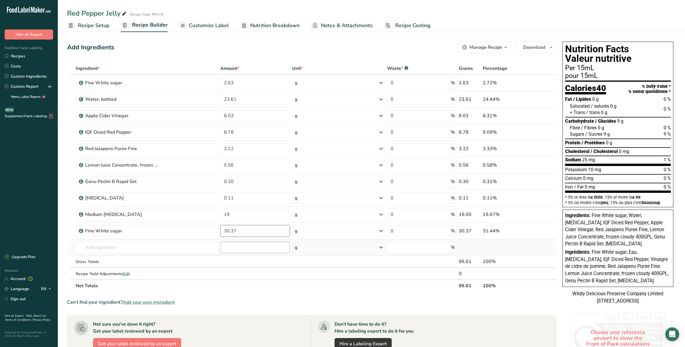
drag, startPoint x: 230, startPoint y: 232, endPoint x: 234, endPoint y: 253, distance: 21.3
click at [230, 232] on input "30.37" at bounding box center [254, 231] width 69 height 12
click at [265, 50] on div "Add Ingredients Manage Recipe Delete Recipe Duplicate Recipe Scale Recipe Save …" at bounding box center [311, 48] width 489 height 12
click at [228, 232] on input "31.37" at bounding box center [254, 231] width 69 height 12
type input "30.97"
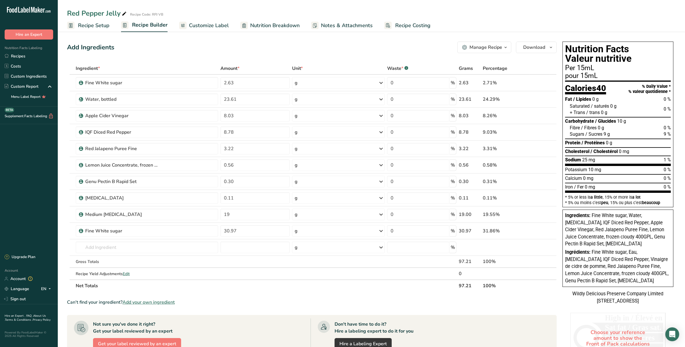
click at [294, 47] on div "Add Ingredients Manage Recipe Delete Recipe Duplicate Recipe Scale Recipe Save …" at bounding box center [311, 48] width 489 height 12
click at [230, 148] on input "3.22" at bounding box center [254, 149] width 69 height 12
type input "3.22"
click at [230, 132] on div "Ingredient * Amount * Unit * Waste * .a-a{fill:#347362;}.b-a{fill:#fff;} Grams …" at bounding box center [311, 177] width 489 height 230
type input "8.88"
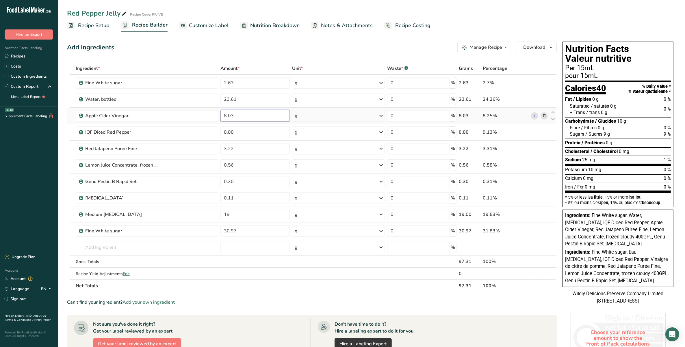
click at [225, 118] on div "Ingredient * Amount * Unit * Waste * .a-a{fill:#347362;}.b-a{fill:#fff;} Grams …" at bounding box center [311, 177] width 489 height 230
click at [230, 116] on input "8.03" at bounding box center [254, 116] width 69 height 12
click at [228, 98] on div "Ingredient * Amount * Unit * Waste * .a-a{fill:#347362;}.b-a{fill:#fff;} Grams …" at bounding box center [311, 177] width 489 height 230
click at [228, 100] on input "23.61" at bounding box center [254, 100] width 69 height 12
click at [245, 60] on div "Add Ingredients Manage Recipe Delete Recipe Duplicate Recipe Scale Recipe Save …" at bounding box center [313, 257] width 493 height 436
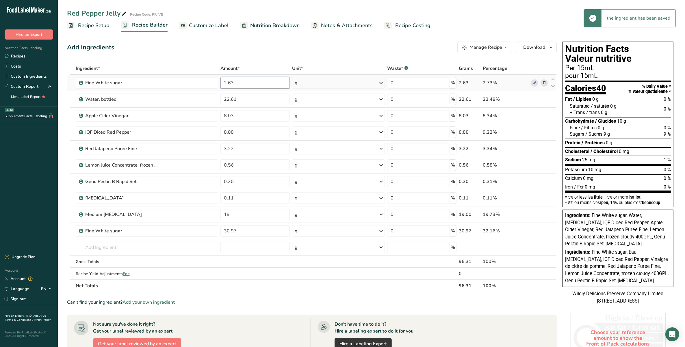
click at [226, 79] on input "2.63" at bounding box center [254, 83] width 69 height 12
click at [230, 96] on div "Ingredient * Amount * Unit * Waste * .a-a{fill:#347362;}.b-a{fill:#fff;} Grams …" at bounding box center [311, 177] width 489 height 230
click at [229, 96] on input "23.61" at bounding box center [254, 100] width 69 height 12
type input "23.61"
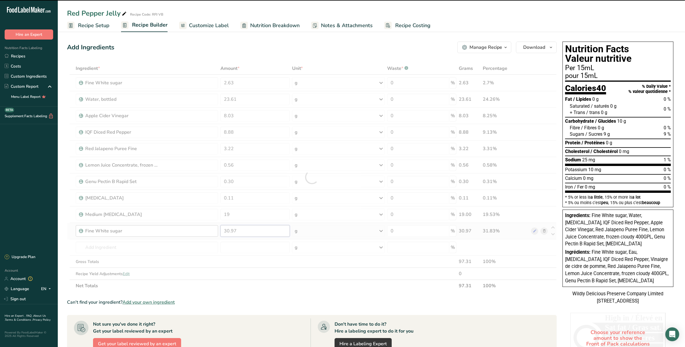
drag, startPoint x: 260, startPoint y: 232, endPoint x: 165, endPoint y: 227, distance: 95.4
click at [165, 227] on tr "Fine White sugar 30.97 g Weight Units g kg mg See more Volume Units l mL fl oz …" at bounding box center [311, 231] width 489 height 16
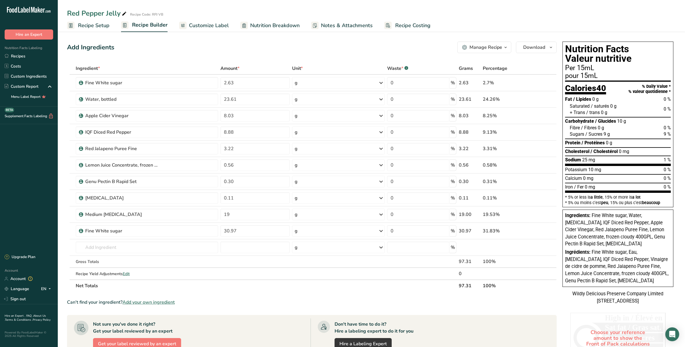
click at [200, 60] on div "Add Ingredients Manage Recipe Delete Recipe Duplicate Recipe Scale Recipe Save …" at bounding box center [313, 257] width 493 height 436
drag, startPoint x: 274, startPoint y: 233, endPoint x: 124, endPoint y: 230, distance: 150.2
click at [124, 230] on tr "Fine White sugar 30.97 g Weight Units g kg mg See more Volume Units l mL fl oz …" at bounding box center [311, 231] width 489 height 16
type input "31.83"
click at [432, 48] on div "Add Ingredients Manage Recipe Delete Recipe Duplicate Recipe Scale Recipe Save …" at bounding box center [311, 48] width 489 height 12
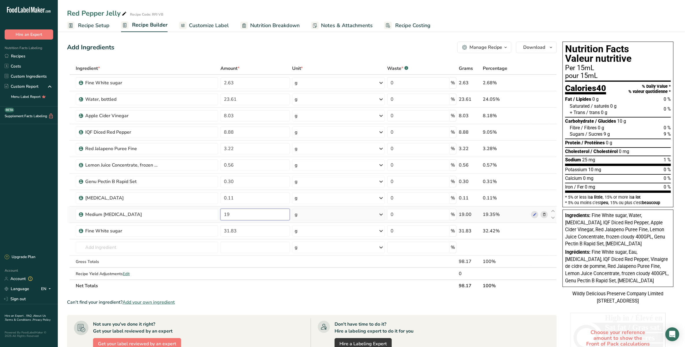
click at [260, 217] on input "19" at bounding box center [254, 215] width 69 height 12
type input "19.53"
click at [342, 62] on div "Ingredient * Amount * Unit * Waste * .a-a{fill:#347362;}.b-a{fill:#fff;} Grams …" at bounding box center [311, 177] width 489 height 230
drag, startPoint x: 253, startPoint y: 100, endPoint x: 207, endPoint y: 93, distance: 46.4
click at [207, 93] on tr "Water, bottled 23.61 g Weight Units g kg mg See more Volume Units l Volume unit…" at bounding box center [311, 99] width 489 height 16
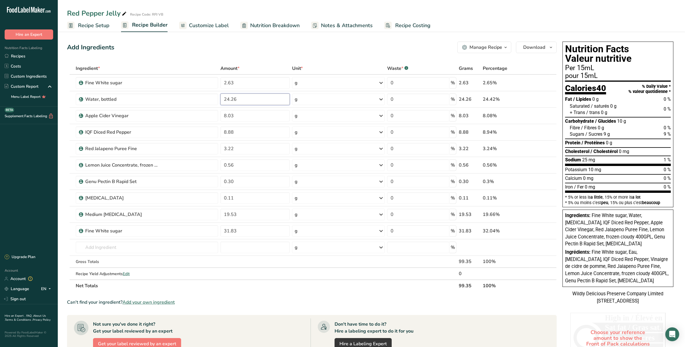
type input "24.26"
click at [207, 42] on div "Add Ingredients Manage Recipe Delete Recipe Duplicate Recipe Scale Recipe Save …" at bounding box center [311, 48] width 489 height 12
drag, startPoint x: 239, startPoint y: 116, endPoint x: 202, endPoint y: 116, distance: 37.3
click at [202, 116] on tr "Apple Cider Vinegar 8.03 g Weight Units g kg mg See more Volume Units l Volume …" at bounding box center [311, 116] width 489 height 16
type input "8.25"
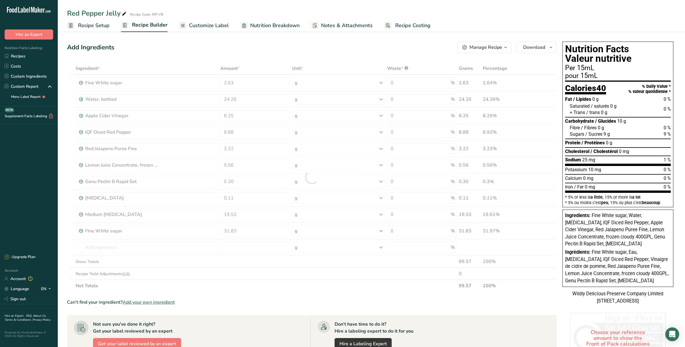
click at [204, 54] on div "Add Ingredients Manage Recipe Delete Recipe Duplicate Recipe Scale Recipe Save …" at bounding box center [313, 257] width 493 height 436
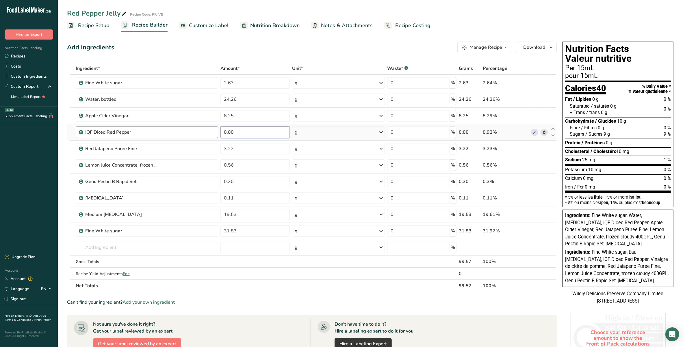
drag, startPoint x: 253, startPoint y: 132, endPoint x: 204, endPoint y: 137, distance: 49.4
click at [204, 138] on tr "IQF Diced Red Pepper 8.88 g Weight Units g kg mg See more Volume Units l mL fl …" at bounding box center [311, 132] width 489 height 16
type input "9.13"
click at [198, 59] on div "Add Ingredients Manage Recipe Delete Recipe Duplicate Recipe Scale Recipe Save …" at bounding box center [313, 257] width 493 height 436
click at [272, 149] on input "3.22" at bounding box center [254, 149] width 69 height 12
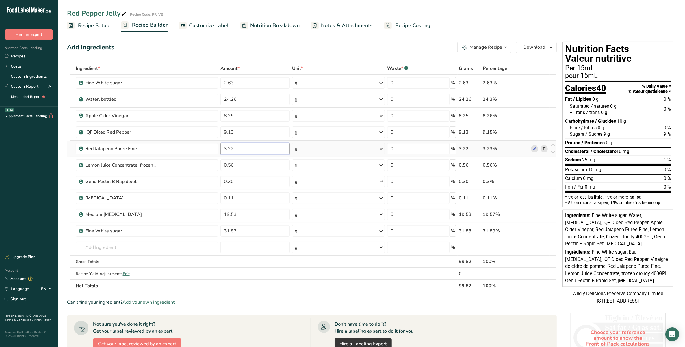
drag, startPoint x: 272, startPoint y: 149, endPoint x: 155, endPoint y: 145, distance: 117.9
click at [155, 145] on tr "Red Jalapeno Puree Fine 3.22 g Weight Units g kg mg See more Volume Units l mL …" at bounding box center [311, 149] width 489 height 16
type input "3.31"
click at [260, 45] on div "Add Ingredients Manage Recipe Delete Recipe Duplicate Recipe Scale Recipe Save …" at bounding box center [311, 48] width 489 height 12
click at [263, 167] on input "0.56" at bounding box center [254, 165] width 69 height 12
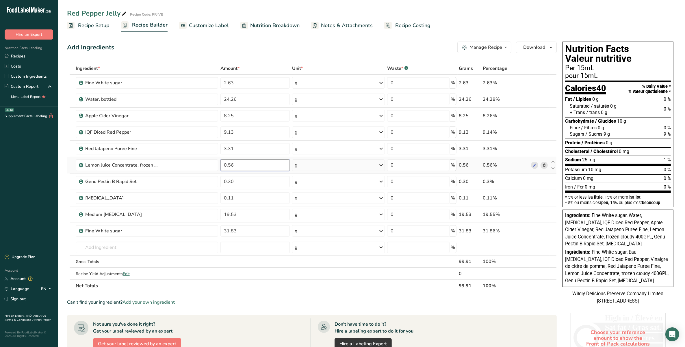
click at [263, 167] on input "0.56" at bounding box center [254, 165] width 69 height 12
type input "0.58"
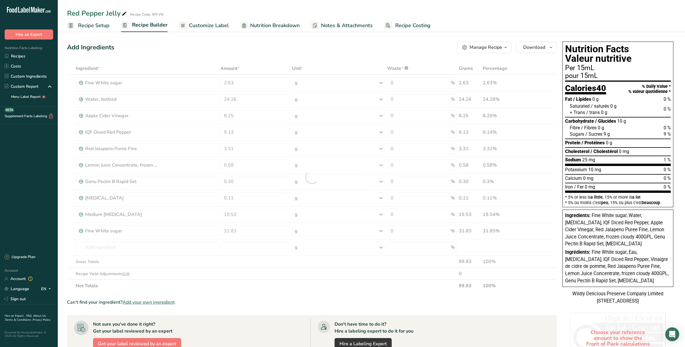
click at [312, 48] on div "Add Ingredients Manage Recipe Delete Recipe Duplicate Recipe Scale Recipe Save …" at bounding box center [311, 48] width 489 height 12
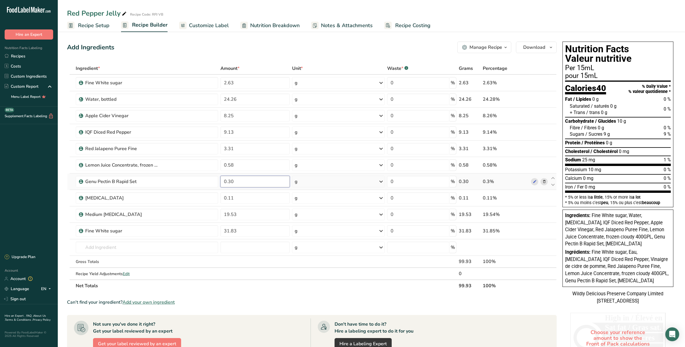
click at [252, 180] on input "0.30" at bounding box center [254, 182] width 69 height 12
type input "0.31"
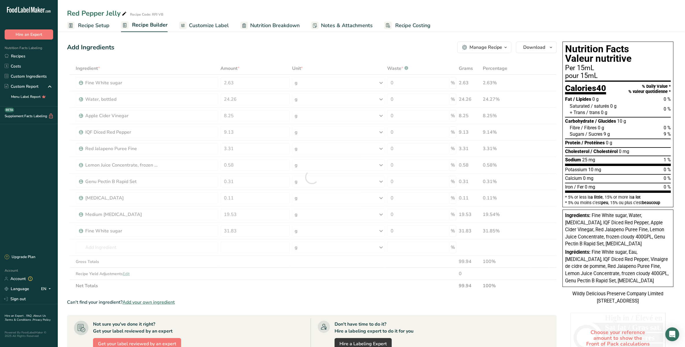
click at [373, 27] on ul "Recipe Setup Recipe Builder Customize Label Nutrition Breakdown Notes & Attachm…" at bounding box center [371, 25] width 627 height 14
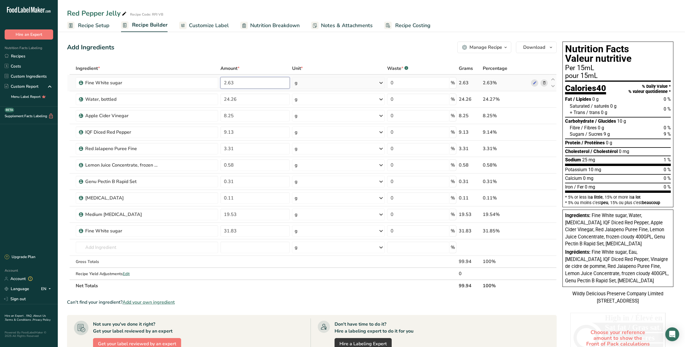
click at [269, 80] on input "2.63" at bounding box center [254, 83] width 69 height 12
click at [256, 42] on div "Add Ingredients Manage Recipe Delete Recipe Duplicate Recipe Scale Recipe Save …" at bounding box center [311, 48] width 489 height 12
click at [239, 80] on input "2.7" at bounding box center [254, 83] width 69 height 12
type input "2.69"
click at [240, 51] on div "Add Ingredients Manage Recipe Delete Recipe Duplicate Recipe Scale Recipe Save …" at bounding box center [311, 48] width 489 height 12
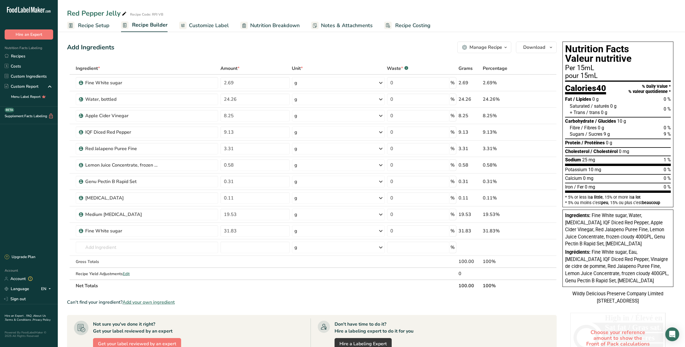
drag, startPoint x: 403, startPoint y: 48, endPoint x: 381, endPoint y: 55, distance: 23.3
click at [381, 55] on div "Add Ingredients Manage Recipe Delete Recipe Duplicate Recipe Scale Recipe Save …" at bounding box center [313, 257] width 493 height 436
click at [248, 236] on input "31.83" at bounding box center [254, 231] width 69 height 12
drag, startPoint x: 249, startPoint y: 234, endPoint x: 216, endPoint y: 234, distance: 33.2
click at [215, 233] on tr "Fine White sugar 31.83 g Weight Units g kg mg See more Volume Units l mL fl oz …" at bounding box center [311, 231] width 489 height 16
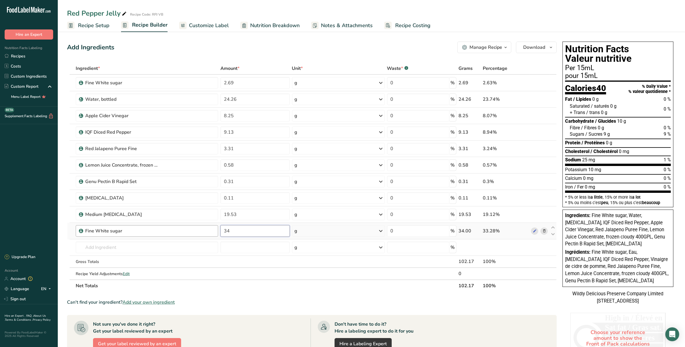
drag, startPoint x: 234, startPoint y: 233, endPoint x: 200, endPoint y: 230, distance: 34.5
click at [200, 230] on tr "Fine White sugar 34 g Weight Units g kg mg See more Volume Units l mL fl oz See…" at bounding box center [311, 231] width 489 height 16
type input "31.83"
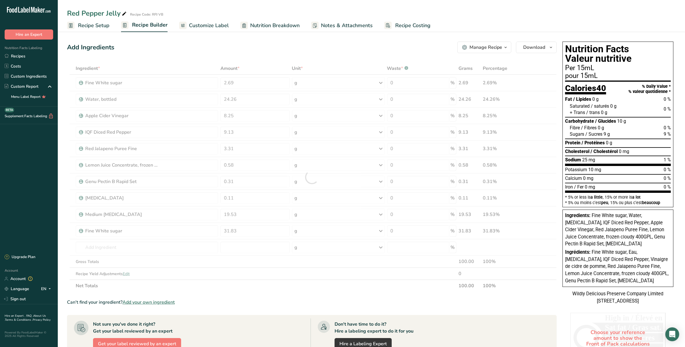
click at [278, 52] on div "Add Ingredients Manage Recipe Delete Recipe Duplicate Recipe Scale Recipe Save …" at bounding box center [311, 48] width 489 height 12
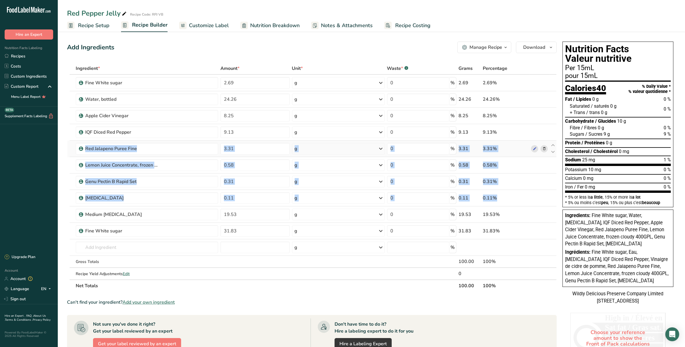
drag, startPoint x: 71, startPoint y: 214, endPoint x: 68, endPoint y: 140, distance: 73.4
click at [68, 140] on tbody "Fine White sugar 2.69 g Weight Units g kg mg See more Volume Units l mL fl oz S…" at bounding box center [311, 177] width 489 height 205
click at [68, 141] on td at bounding box center [68, 149] width 2 height 16
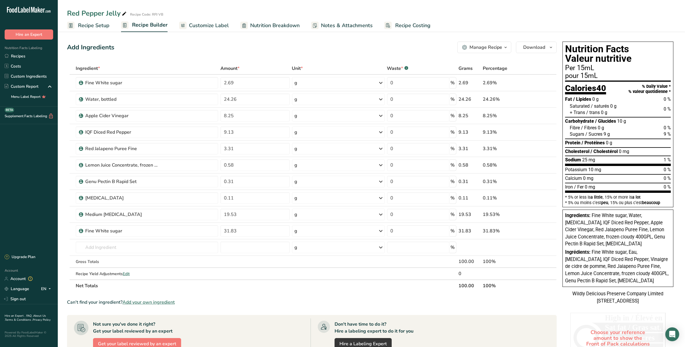
click at [113, 67] on div "Ingredient *" at bounding box center [147, 68] width 142 height 7
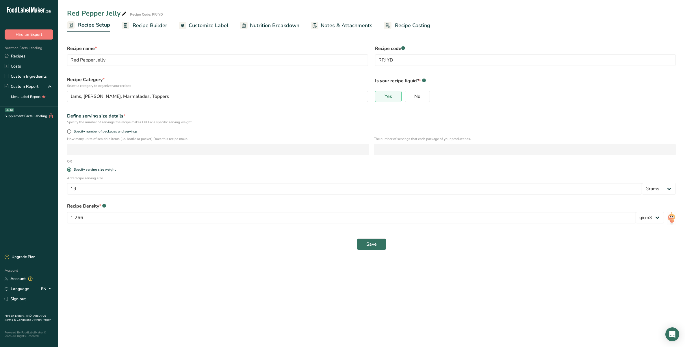
select select "22"
click at [42, 80] on link "Custom Ingredients" at bounding box center [29, 76] width 58 height 10
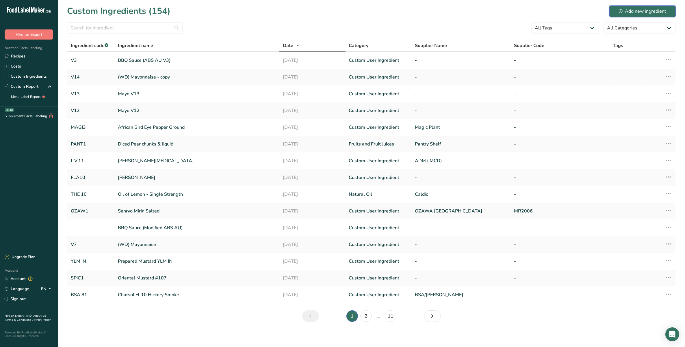
click at [633, 13] on div "Add new ingredient" at bounding box center [642, 11] width 47 height 7
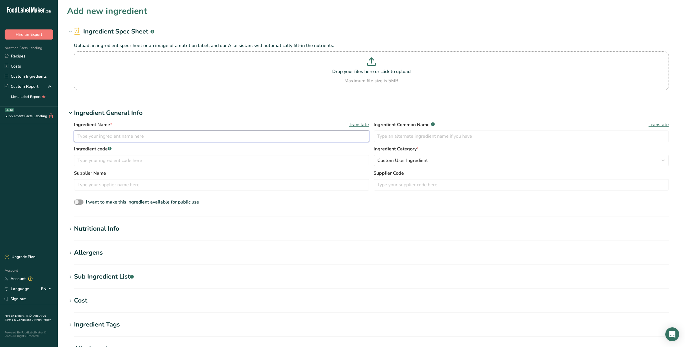
click at [120, 133] on input "text" at bounding box center [221, 137] width 295 height 12
click at [86, 133] on input "IQF Red Pepper" at bounding box center [221, 137] width 295 height 12
type input "IQF Diced Red Pepper"
click at [282, 165] on input "text" at bounding box center [221, 161] width 295 height 12
type input "AODA1"
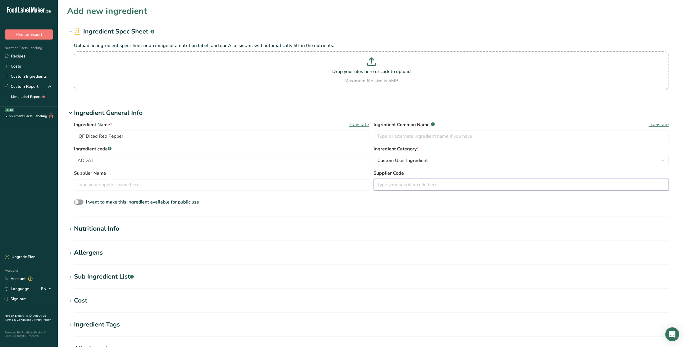
click at [406, 181] on input "text" at bounding box center [521, 185] width 295 height 12
click at [99, 226] on div "Nutritional Info" at bounding box center [96, 229] width 45 height 10
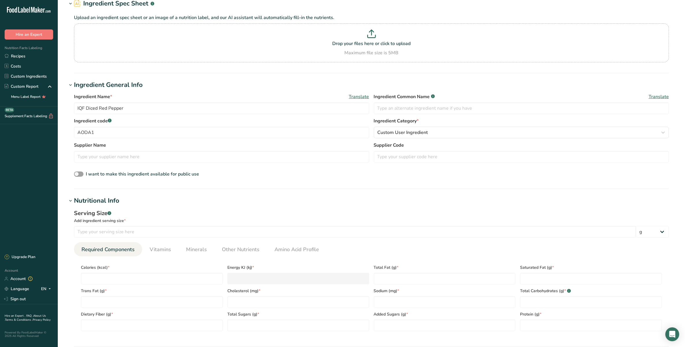
scroll to position [144, 0]
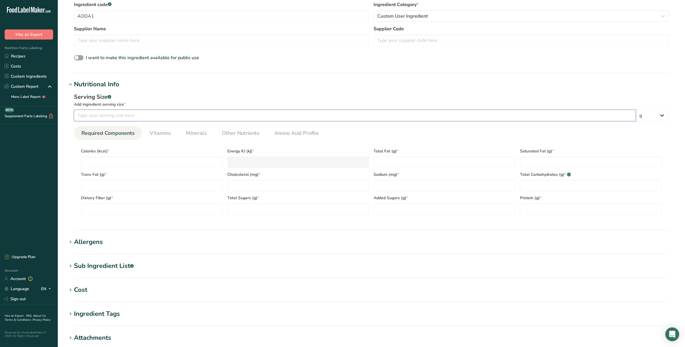
click at [143, 117] on input "number" at bounding box center [355, 116] width 562 height 12
type input "85"
click at [134, 158] on input "number" at bounding box center [152, 163] width 142 height 12
type input "1"
type KJ "4.2"
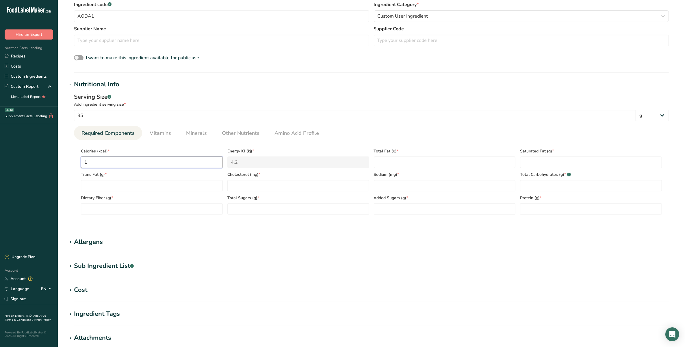
type input "15"
type KJ "62.8"
type input "15"
click at [375, 163] on Fat "number" at bounding box center [445, 163] width 142 height 12
type Fat "0.2"
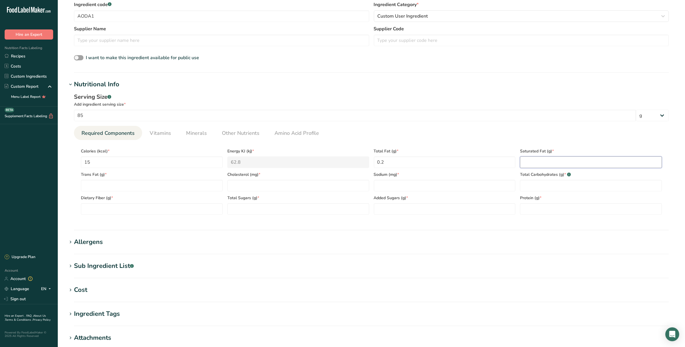
click at [576, 163] on Fat "number" at bounding box center [591, 163] width 142 height 12
type Fat "0"
click at [159, 176] on span "Trans Fat (g) *" at bounding box center [152, 175] width 142 height 6
click at [162, 186] on Fat "number" at bounding box center [152, 186] width 142 height 12
type Fat "0"
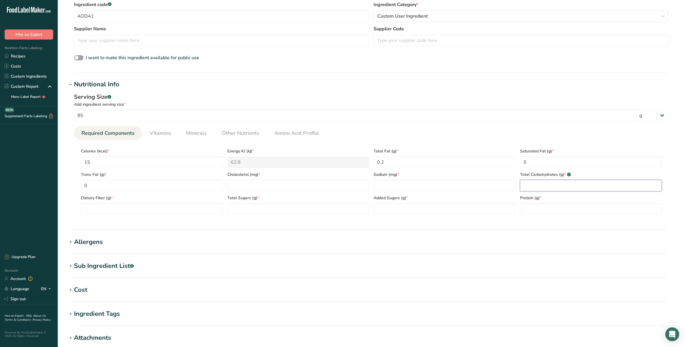
click at [548, 181] on Carbohydrates "number" at bounding box center [591, 186] width 142 height 12
type Carbohydrates "4"
click at [167, 207] on Fiber "number" at bounding box center [152, 209] width 142 height 12
type Fiber "1"
click at [230, 207] on Sugars "number" at bounding box center [298, 209] width 142 height 12
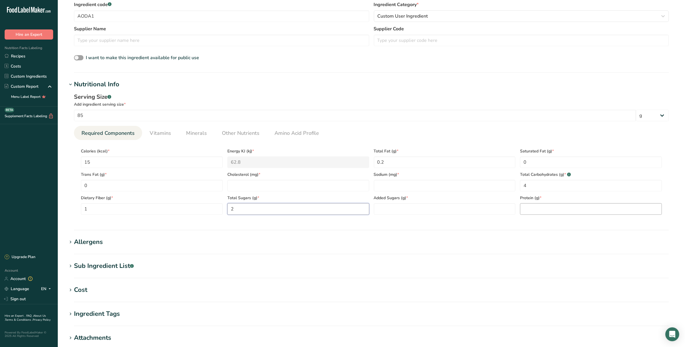
type Sugars "2"
click at [573, 211] on input "number" at bounding box center [591, 209] width 142 height 12
type input "1"
click at [300, 187] on input "number" at bounding box center [298, 186] width 142 height 12
type input "0"
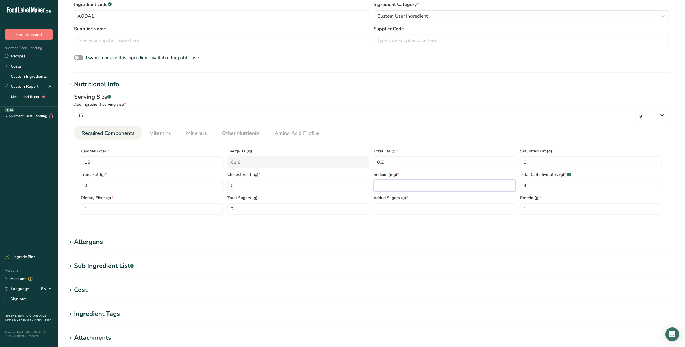
click at [427, 185] on input "number" at bounding box center [445, 186] width 142 height 12
type input "4"
click at [184, 133] on link "Minerals" at bounding box center [196, 133] width 25 height 15
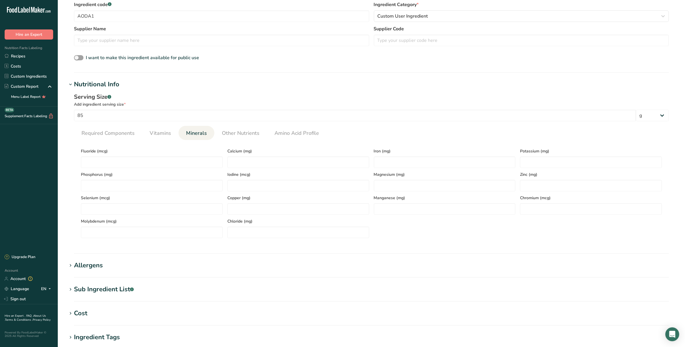
click at [528, 154] on span "Potassium (mg)" at bounding box center [591, 151] width 142 height 6
click at [535, 164] on input "number" at bounding box center [591, 163] width 142 height 12
type input "0"
type input "75"
click at [339, 165] on input "number" at bounding box center [298, 163] width 142 height 12
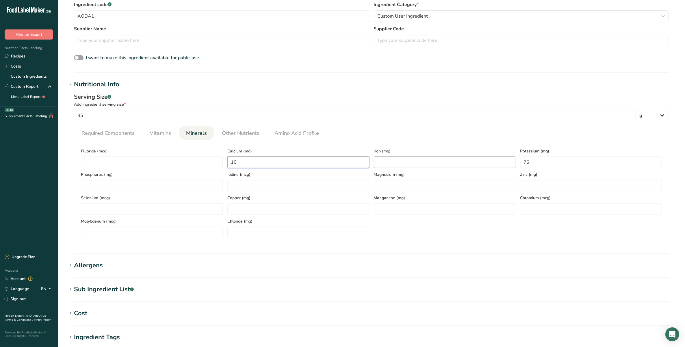
type input "10"
click at [386, 164] on input "number" at bounding box center [445, 163] width 142 height 12
type input "0.5"
click at [155, 137] on span "Vitamins" at bounding box center [160, 133] width 21 height 8
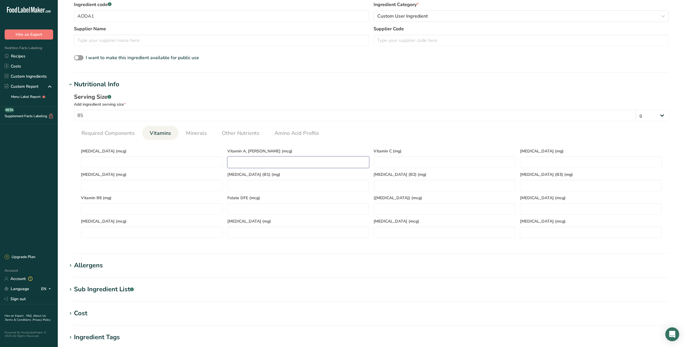
click at [277, 162] on RAE "number" at bounding box center [298, 163] width 142 height 12
type RAE "20"
click at [417, 166] on C "number" at bounding box center [445, 163] width 142 height 12
type C "50"
click at [170, 164] on D "number" at bounding box center [152, 163] width 142 height 12
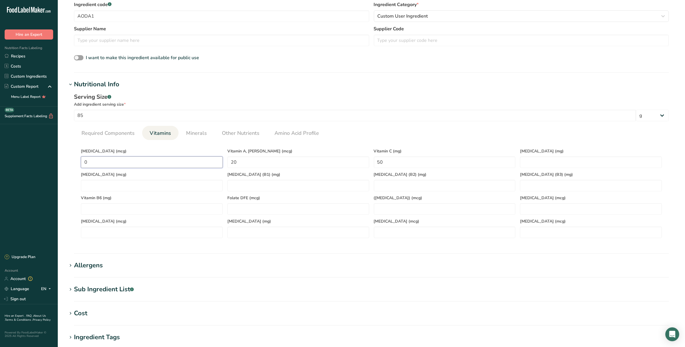
type D "0"
click at [390, 124] on div "Serving Size .a-a{fill:#347362;}.b-a{fill:#fff;} Add ingredient serving size * …" at bounding box center [371, 167] width 608 height 157
click at [96, 135] on span "Required Components" at bounding box center [107, 133] width 53 height 8
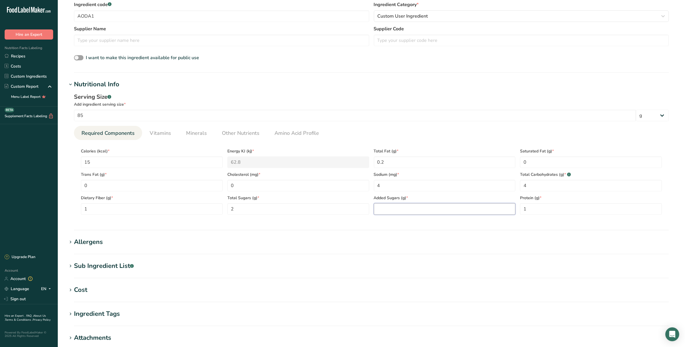
click at [396, 207] on Sugars "number" at bounding box center [445, 209] width 142 height 12
type Sugars "0"
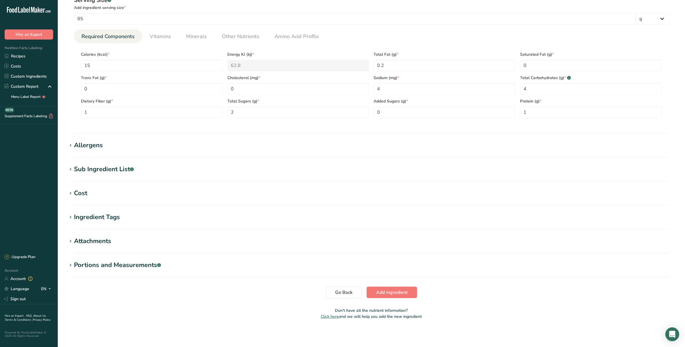
scroll to position [241, 0]
click at [384, 297] on button "Add ingredient" at bounding box center [391, 292] width 51 height 12
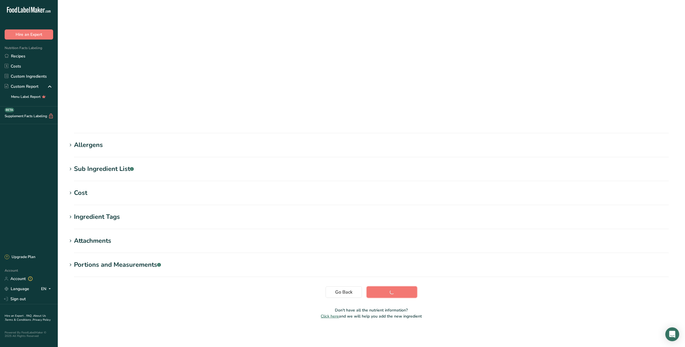
scroll to position [0, 0]
